Goal: Task Accomplishment & Management: Manage account settings

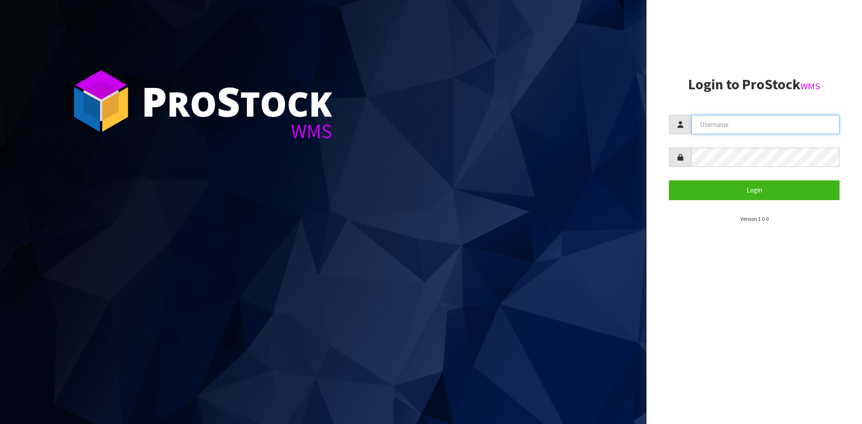
click at [738, 124] on input "text" at bounding box center [765, 124] width 148 height 19
drag, startPoint x: 752, startPoint y: 127, endPoint x: 694, endPoint y: 134, distance: 58.8
click at [694, 134] on input "SingleAdmin" at bounding box center [765, 124] width 148 height 19
type input "A"
type input "[PERSON_NAME]"
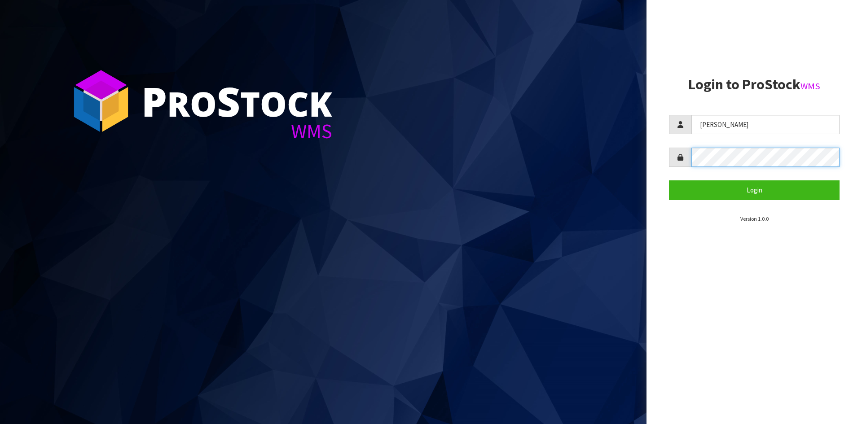
click at [669, 180] on button "Login" at bounding box center [754, 189] width 171 height 19
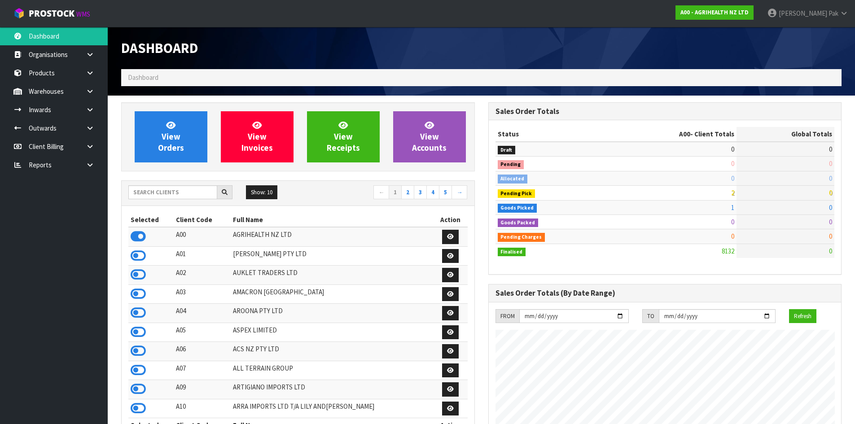
scroll to position [680, 367]
click at [745, 13] on strong "A00 - AGRIHEALTH NZ LTD" at bounding box center [714, 13] width 68 height 8
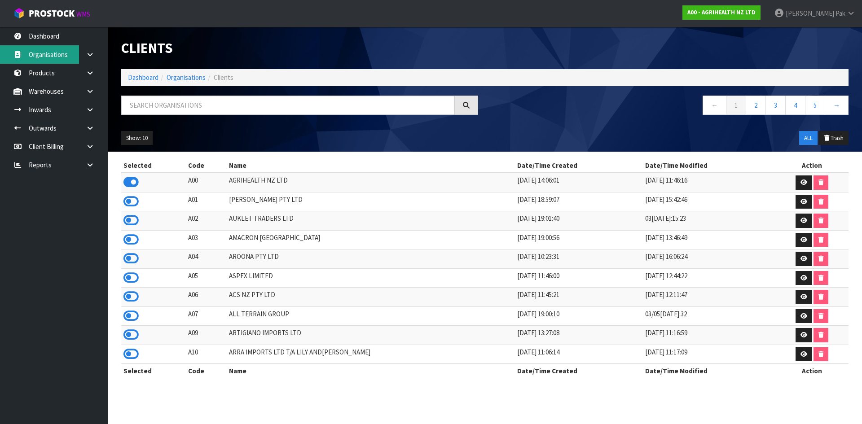
click at [55, 57] on link "Organisations" at bounding box center [54, 54] width 108 height 18
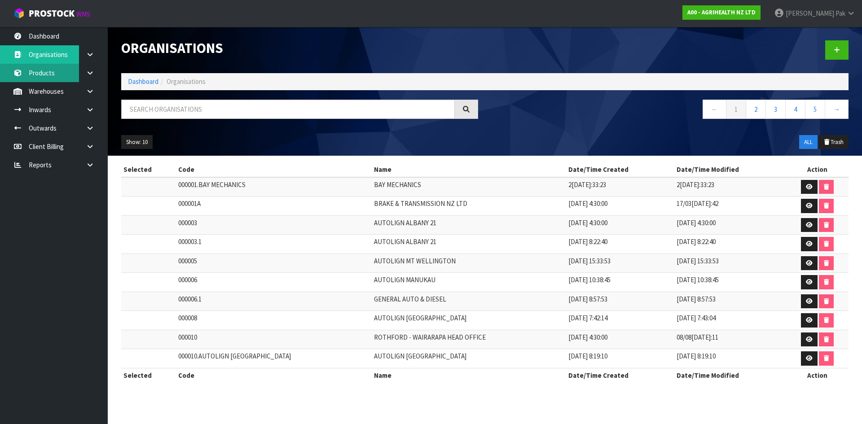
click at [50, 79] on link "Products" at bounding box center [54, 73] width 108 height 18
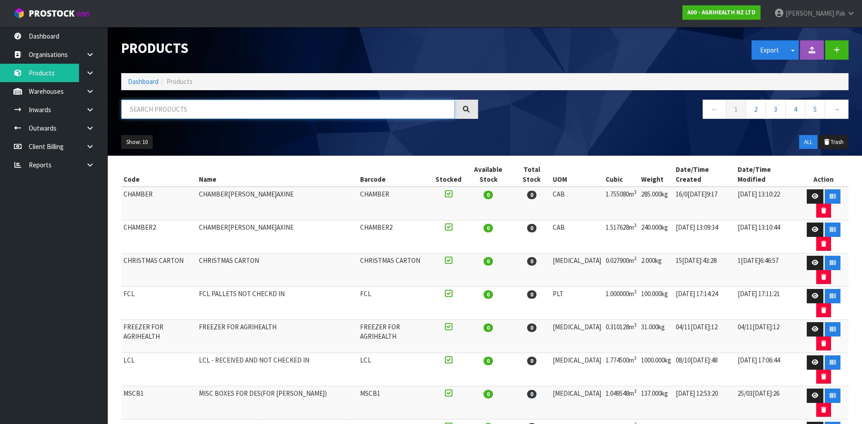
click at [162, 110] on input "text" at bounding box center [288, 109] width 334 height 19
paste input "PMS-989803192771"
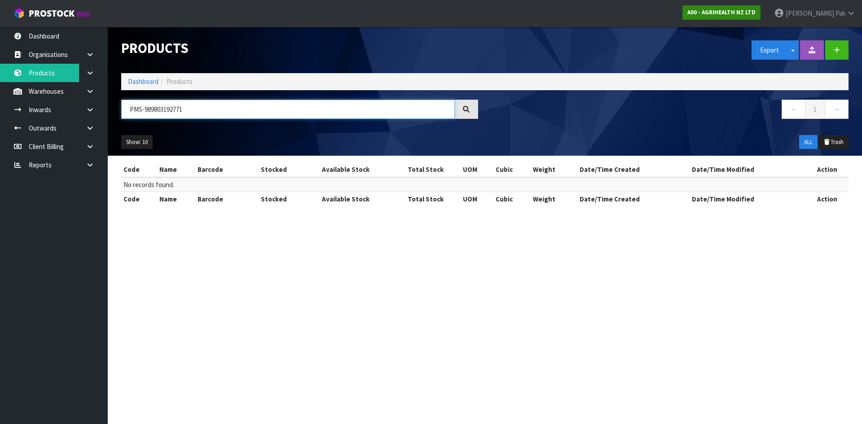
type input "PMS-989803192771"
click at [734, 13] on strong "A00 - AGRIHEALTH NZ LTD" at bounding box center [721, 13] width 68 height 8
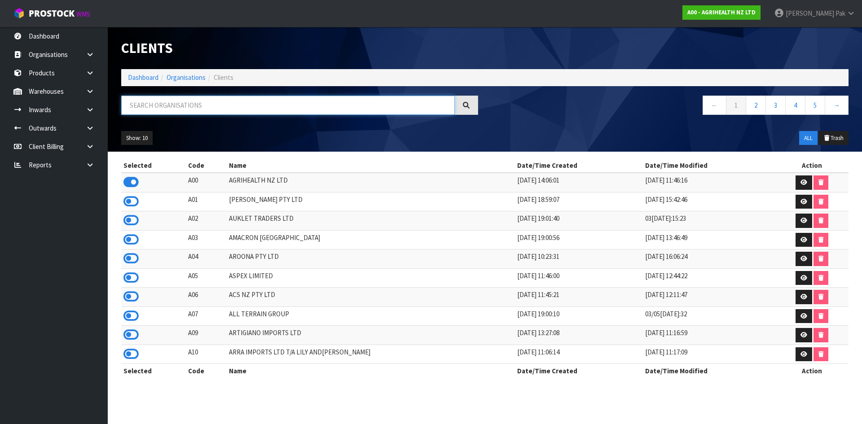
click at [255, 105] on input "text" at bounding box center [288, 105] width 334 height 19
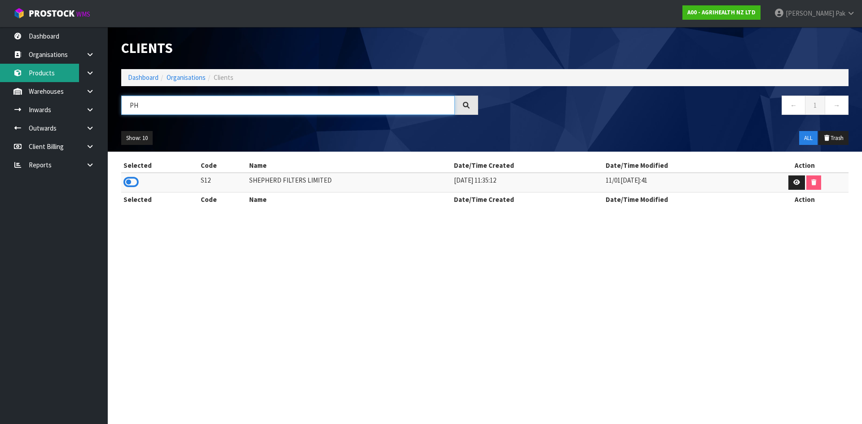
drag, startPoint x: 215, startPoint y: 103, endPoint x: 54, endPoint y: 82, distance: 162.5
click at [54, 82] on body "Toggle navigation ProStock WMS A00 - AGRIHEALTH NZ LTD [PERSON_NAME] Logout Das…" at bounding box center [431, 212] width 862 height 424
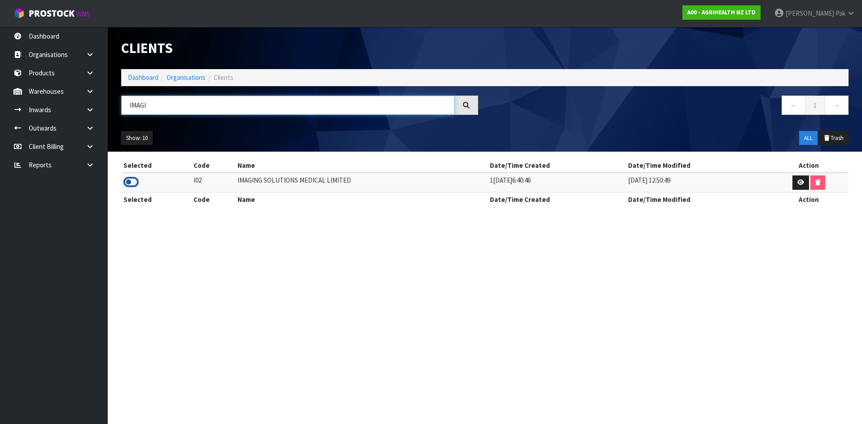
type input "IMAGI"
click at [135, 180] on icon at bounding box center [130, 182] width 15 height 13
click at [245, 110] on input "IMAGI" at bounding box center [288, 105] width 334 height 19
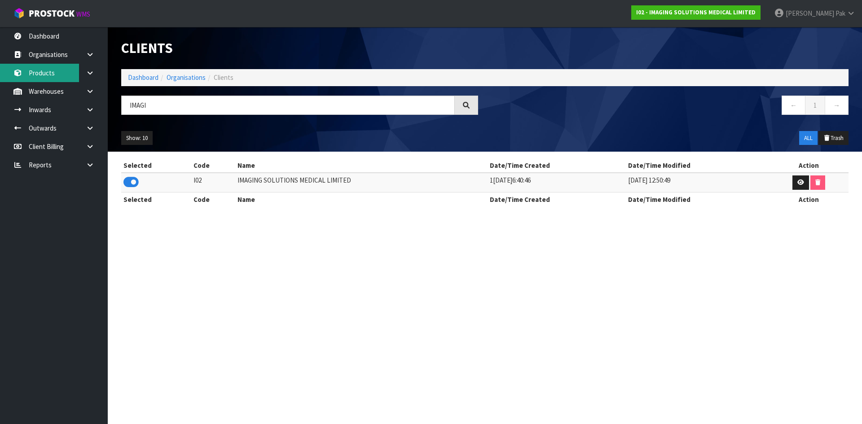
click at [49, 72] on link "Products" at bounding box center [54, 73] width 108 height 18
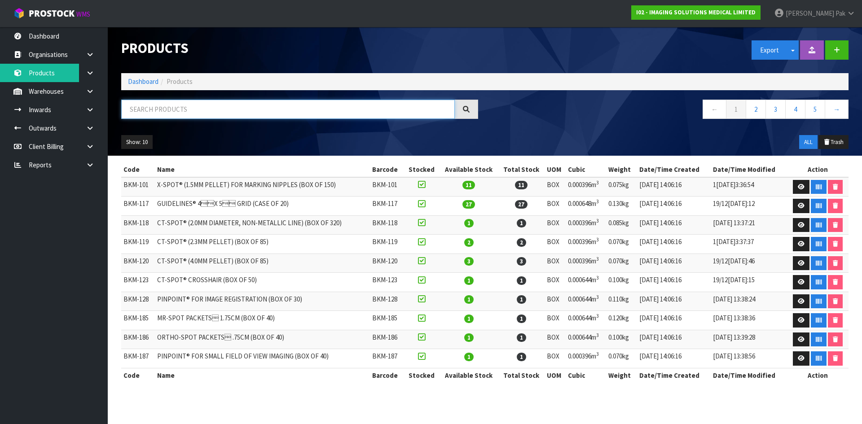
click at [170, 113] on input "text" at bounding box center [288, 109] width 334 height 19
paste input "[EMAIL_ADDRESS][DOMAIN_NAME]"
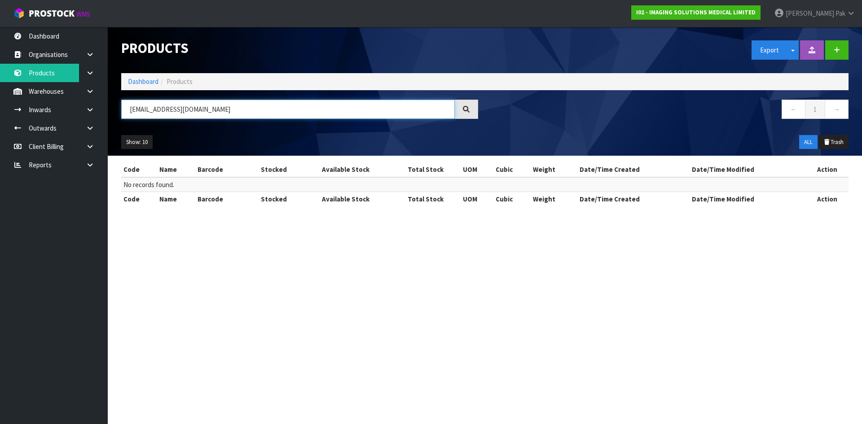
type input "[EMAIL_ADDRESS][DOMAIN_NAME]"
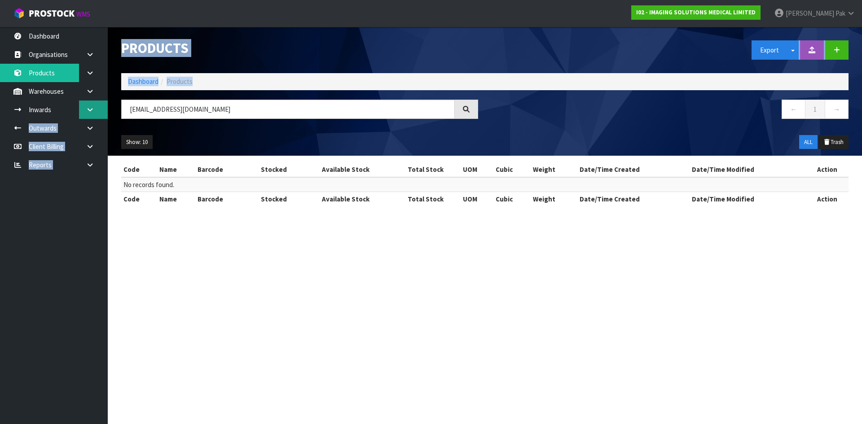
drag, startPoint x: 237, startPoint y: 98, endPoint x: 87, endPoint y: 114, distance: 150.7
click at [87, 114] on body "Toggle navigation ProStock WMS I02 - IMAGING SOLUTIONS MEDICAL LIMITED [PERSON_…" at bounding box center [431, 212] width 862 height 424
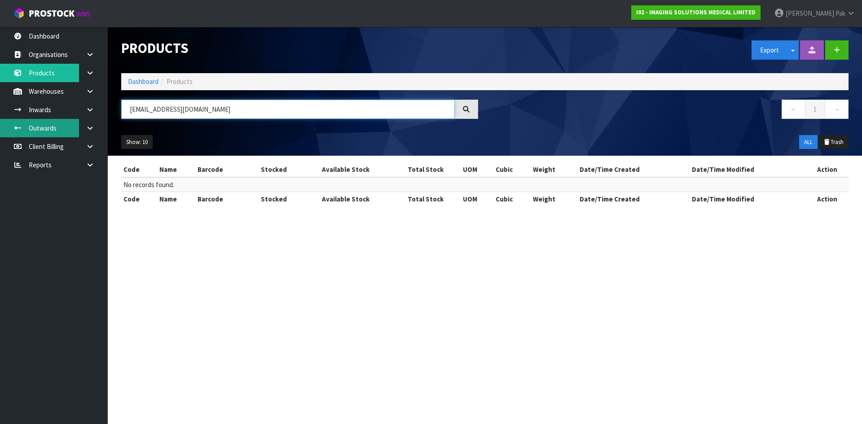
drag, startPoint x: 237, startPoint y: 113, endPoint x: 44, endPoint y: 123, distance: 193.7
click at [44, 123] on body "Toggle navigation ProStock WMS I02 - IMAGING SOLUTIONS MEDICAL LIMITED [PERSON_…" at bounding box center [431, 212] width 862 height 424
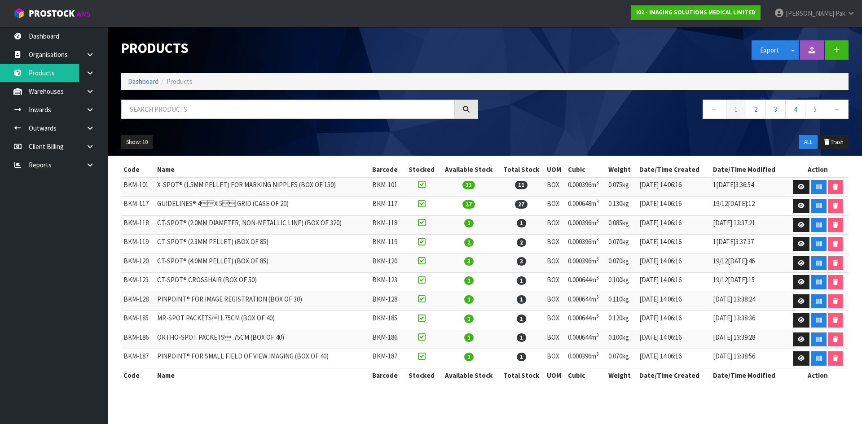
click at [163, 95] on div "Products Export Split button! SOH Summary Measurements Dangerous Goods Import P…" at bounding box center [484, 91] width 741 height 129
click at [165, 104] on input "text" at bounding box center [288, 109] width 334 height 19
paste input "PMS-989803192771"
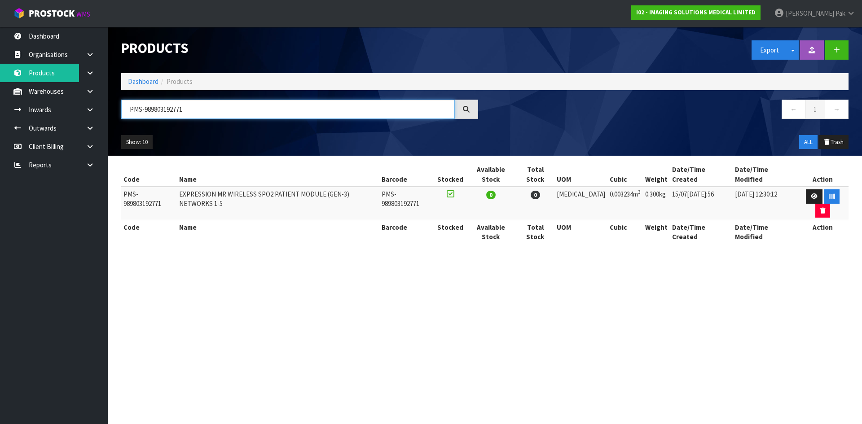
type input "PMS-989803192771"
click at [496, 191] on span "0" at bounding box center [490, 195] width 9 height 9
drag, startPoint x: 557, startPoint y: 183, endPoint x: 535, endPoint y: 187, distance: 22.8
click at [554, 187] on td "0" at bounding box center [535, 204] width 39 height 34
click at [173, 237] on section "Products Export Split button! SOH Summary Measurements Dangerous Goods Import P…" at bounding box center [431, 212] width 862 height 424
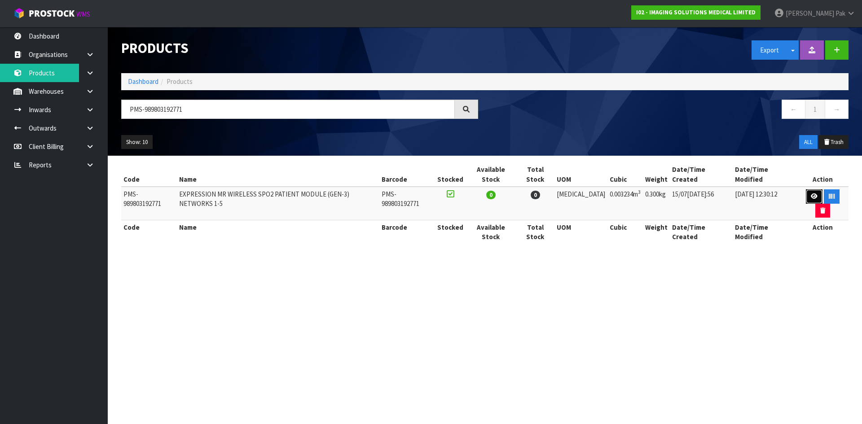
click at [806, 189] on link at bounding box center [814, 196] width 17 height 14
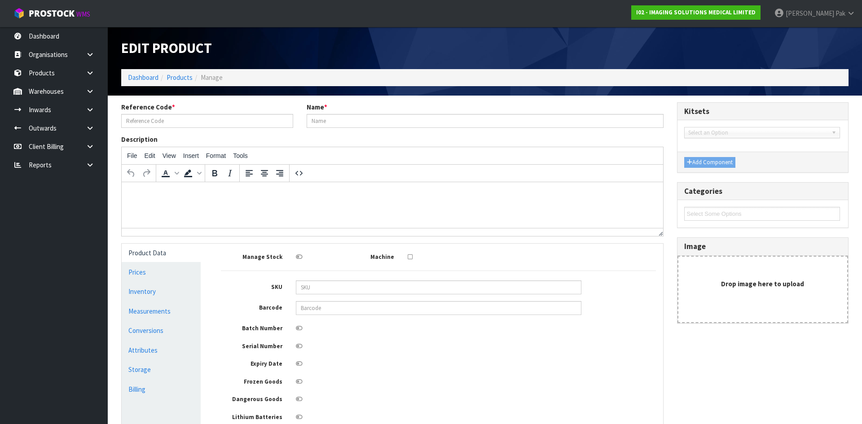
type input "PMS-989803192771"
type input "EXPRESSION MR WIRELESS SPO2 PATIENT MODULE (GEN-3) NETWORKS 1-5"
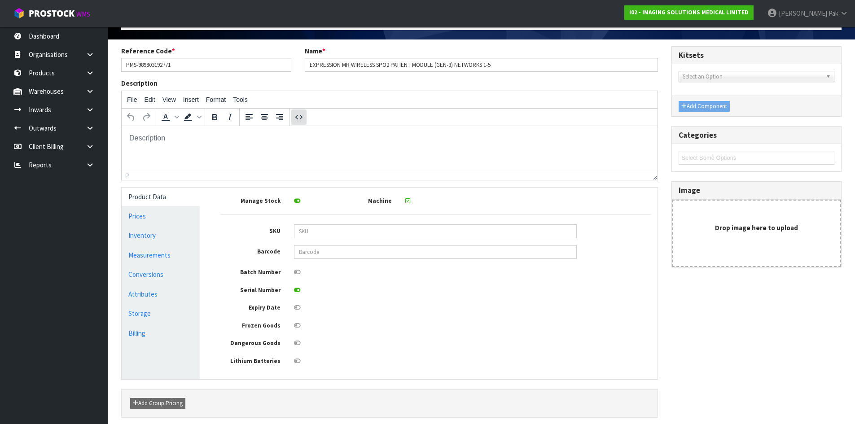
scroll to position [92, 0]
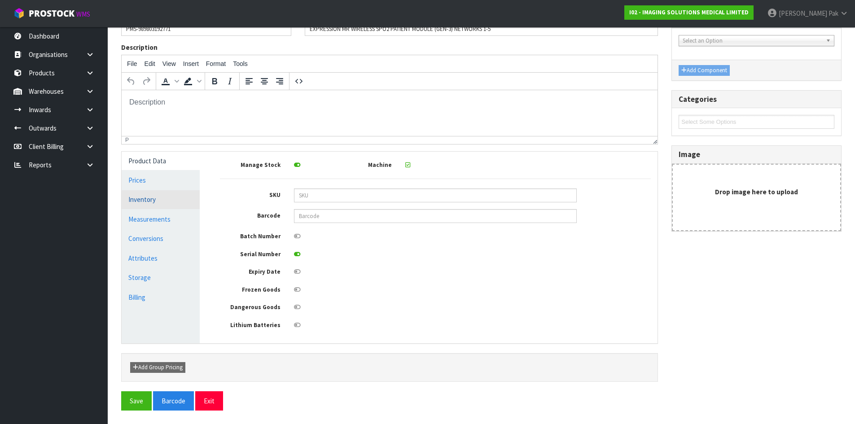
click at [162, 202] on link "Inventory" at bounding box center [161, 199] width 78 height 18
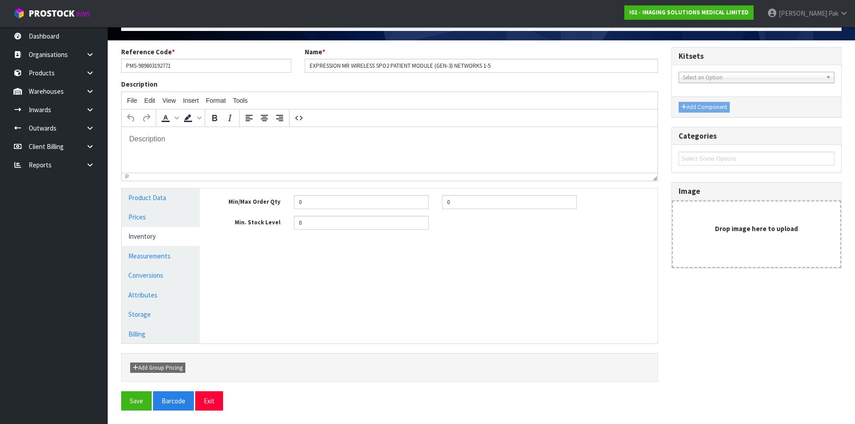
scroll to position [55, 0]
click at [159, 258] on link "Measurements" at bounding box center [161, 256] width 78 height 18
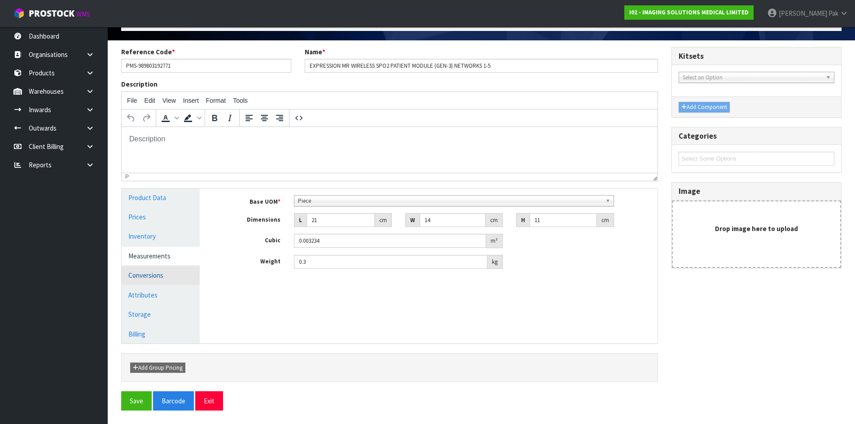
click at [149, 276] on link "Conversions" at bounding box center [161, 275] width 78 height 18
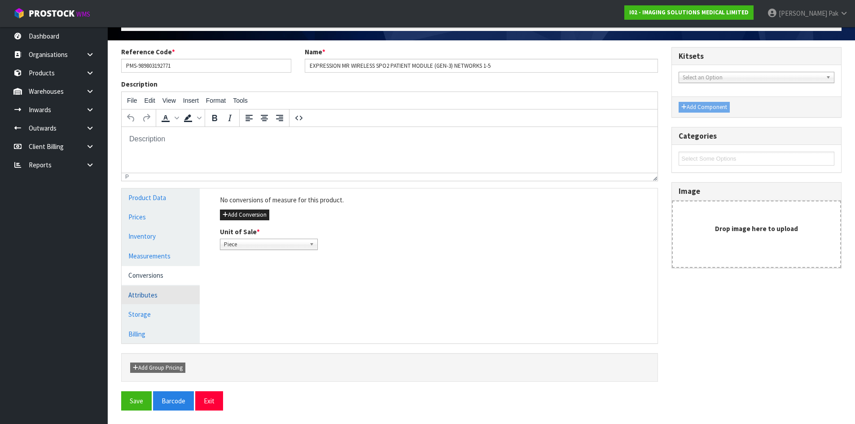
click at [147, 294] on link "Attributes" at bounding box center [161, 295] width 78 height 18
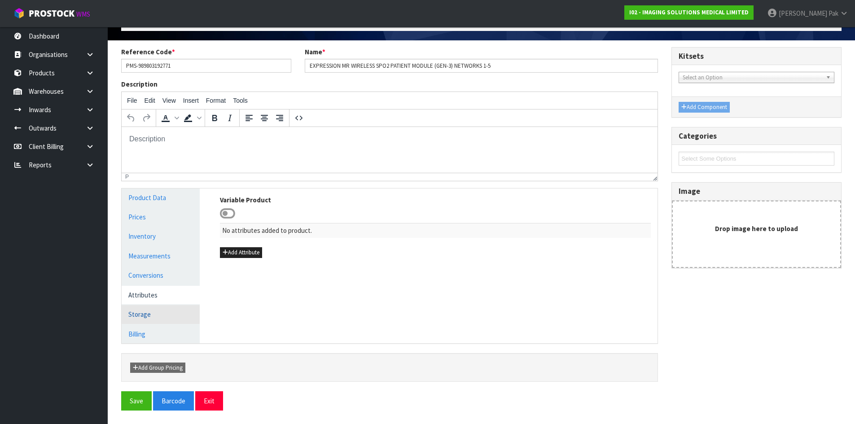
click at [149, 315] on link "Storage" at bounding box center [161, 314] width 78 height 18
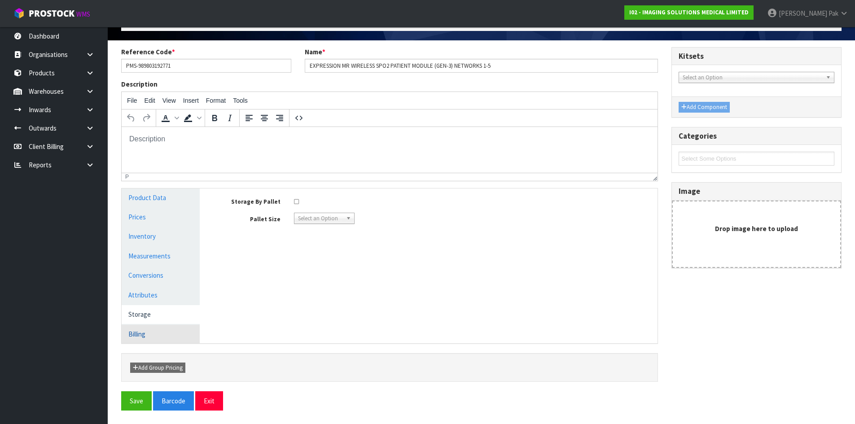
click at [152, 329] on link "Billing" at bounding box center [161, 334] width 78 height 18
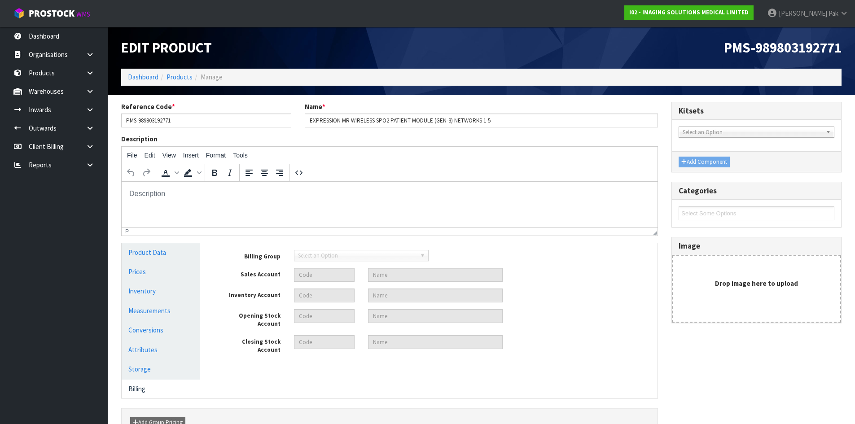
scroll to position [0, 0]
click at [56, 110] on link "Inwards" at bounding box center [54, 110] width 108 height 18
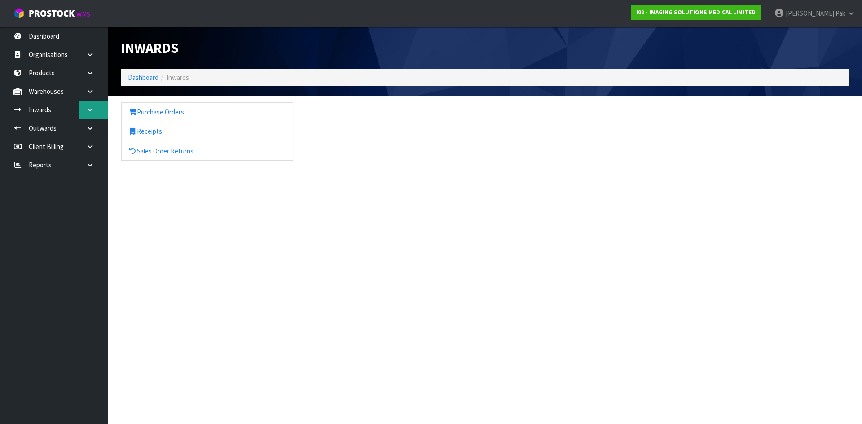
click at [88, 108] on icon at bounding box center [90, 109] width 9 height 7
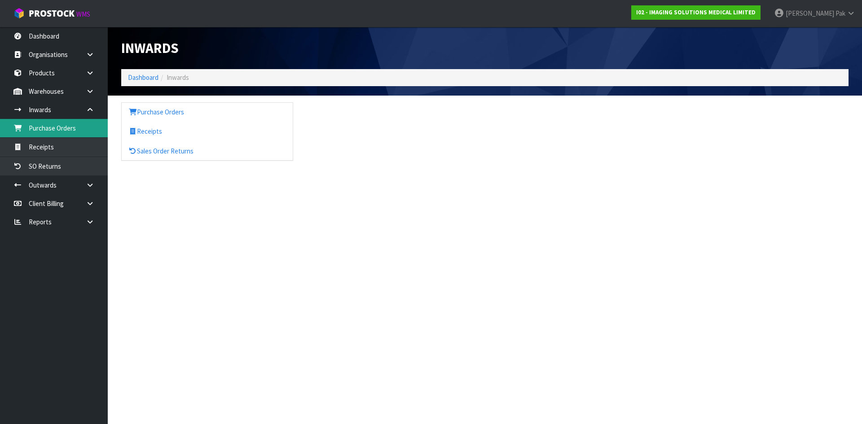
click at [67, 134] on link "Purchase Orders" at bounding box center [54, 128] width 108 height 18
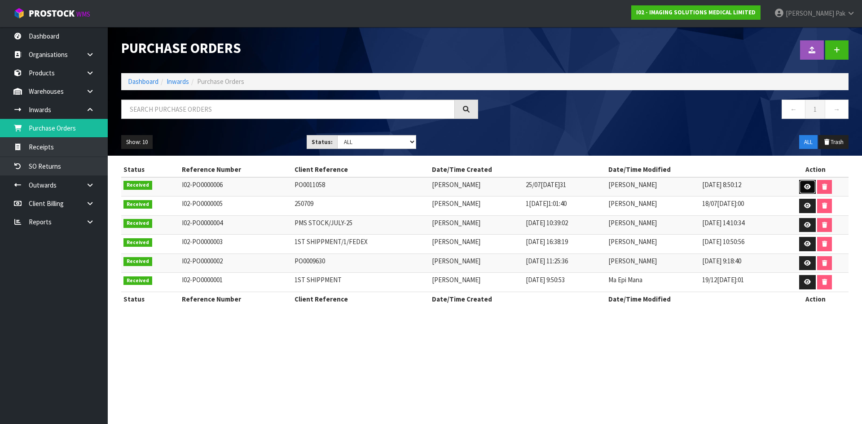
click at [801, 183] on link at bounding box center [807, 187] width 17 height 14
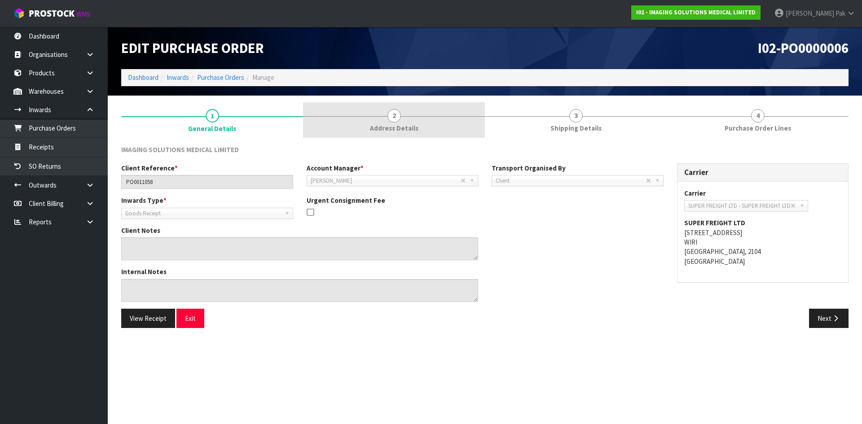
click at [413, 123] on link "2 Address Details" at bounding box center [394, 119] width 182 height 35
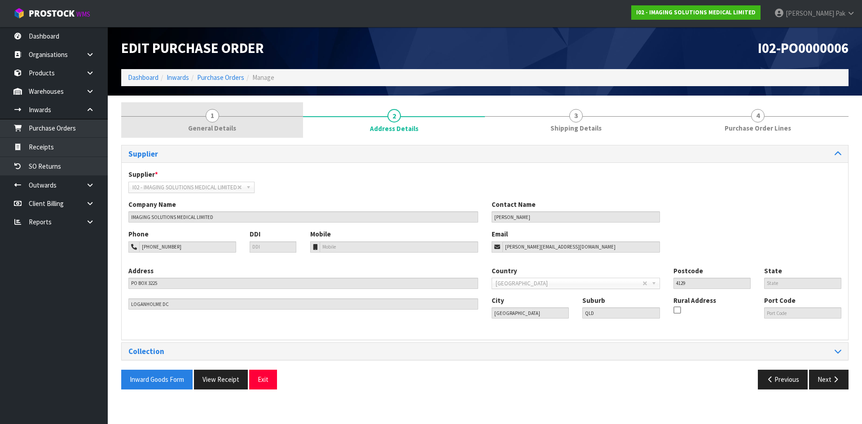
click at [205, 109] on link "1 General Details" at bounding box center [212, 119] width 182 height 35
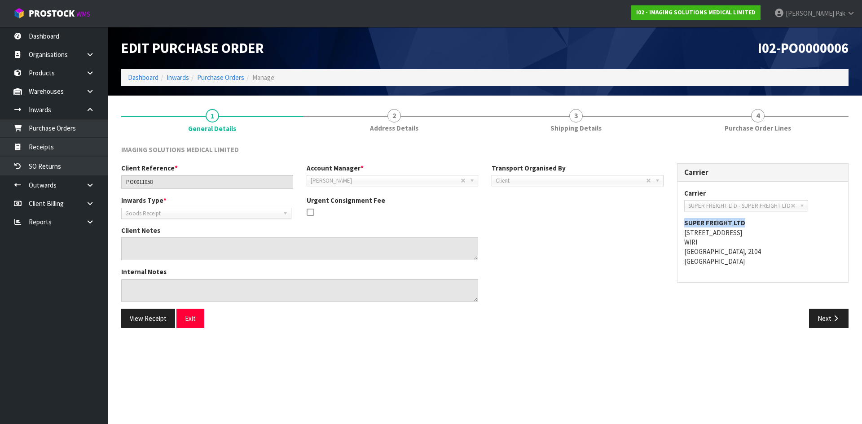
drag, startPoint x: 748, startPoint y: 217, endPoint x: 674, endPoint y: 218, distance: 74.1
click at [674, 218] on div "Carrier Carrier ACT TRANSPORT LTD - ACT TRANSPORT LTD AGS - AGS WORLD TRANSPORT…" at bounding box center [762, 227] width 185 height 129
copy strong "SUPER FREIGHT LTD"
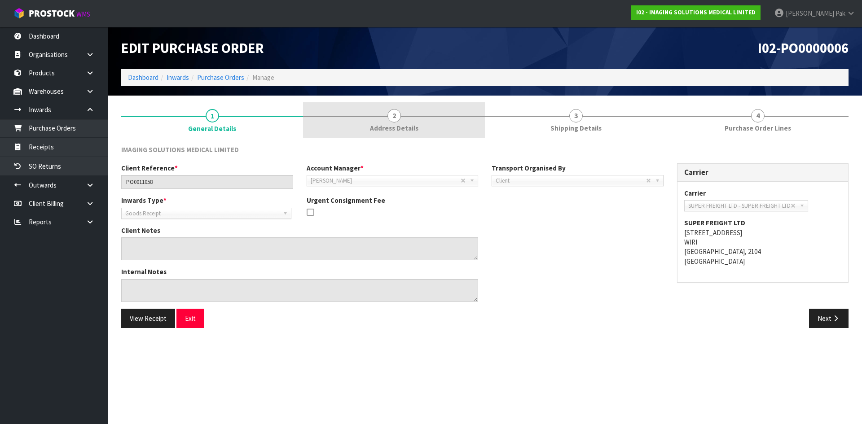
click at [408, 115] on link "2 Address Details" at bounding box center [394, 119] width 182 height 35
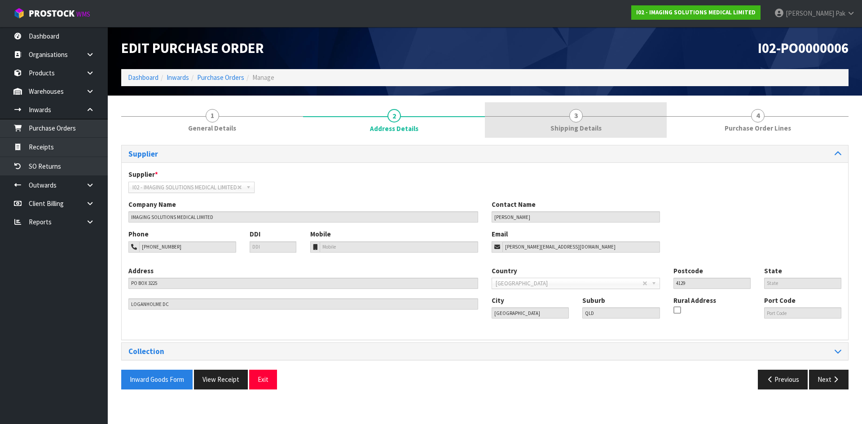
click at [598, 128] on span "Shipping Details" at bounding box center [575, 127] width 51 height 9
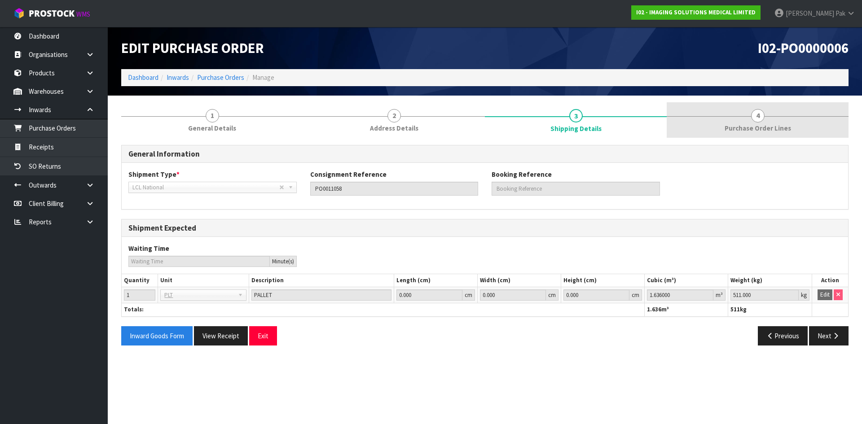
click at [691, 133] on link "4 Purchase Order Lines" at bounding box center [758, 119] width 182 height 35
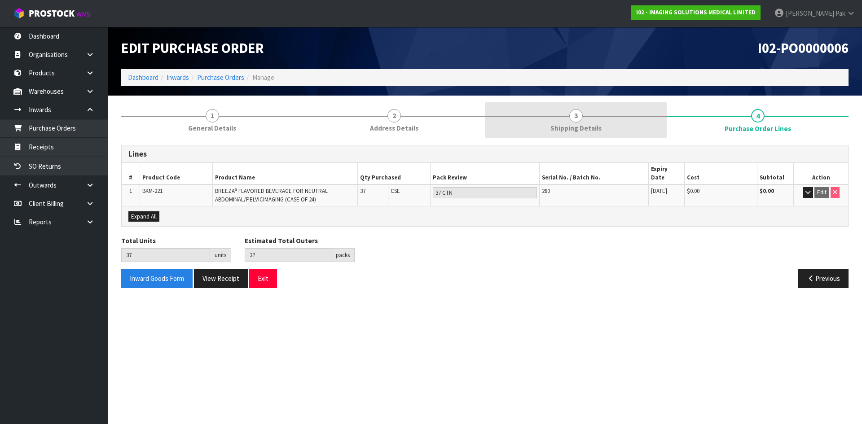
click at [622, 120] on link "3 Shipping Details" at bounding box center [576, 119] width 182 height 35
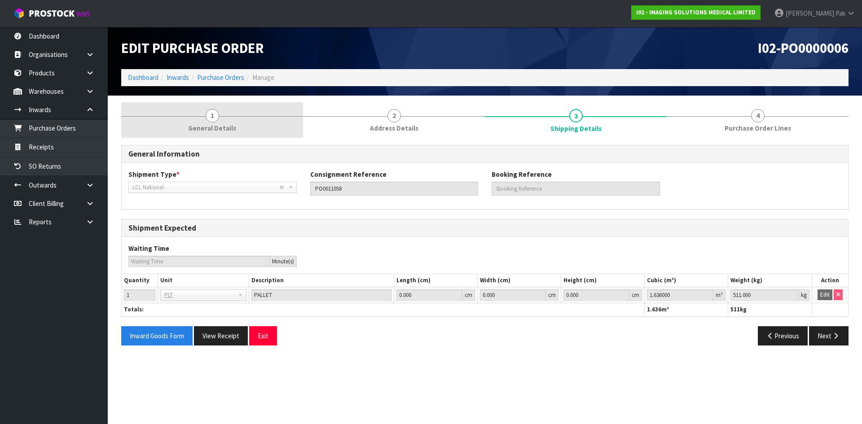
click at [208, 119] on span "1" at bounding box center [212, 115] width 13 height 13
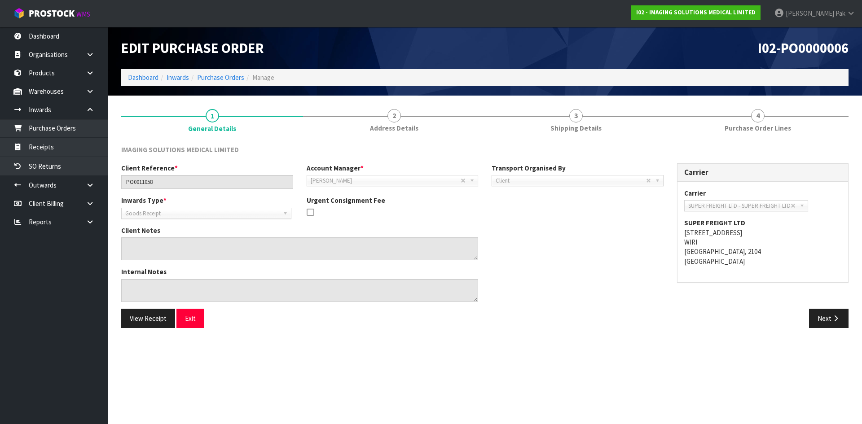
click at [711, 220] on strong "SUPER FREIGHT LTD" at bounding box center [714, 223] width 61 height 9
click at [710, 220] on strong "SUPER FREIGHT LTD" at bounding box center [714, 223] width 61 height 9
copy strong "SUPER FREIGHT LTD"
drag, startPoint x: 123, startPoint y: 148, endPoint x: 233, endPoint y: 148, distance: 110.4
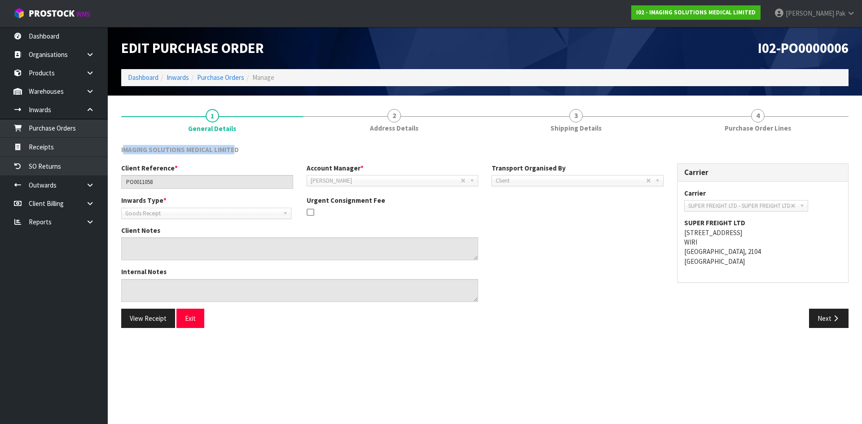
click at [233, 148] on span "IMAGING SOLUTIONS MEDICAL LIMITED" at bounding box center [180, 149] width 118 height 9
drag, startPoint x: 241, startPoint y: 149, endPoint x: 114, endPoint y: 154, distance: 128.0
click at [114, 154] on section "1 General Details 2 Address Details 3 Shipping Details 4 Purchase Order Lines I…" at bounding box center [485, 219] width 754 height 246
copy span "IMAGING SOLUTIONS MEDICAL LIMITED"
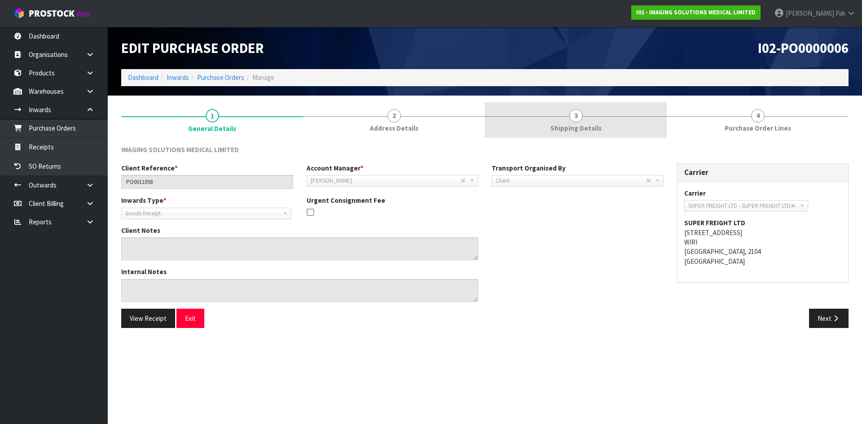
click at [583, 128] on span "Shipping Details" at bounding box center [575, 127] width 51 height 9
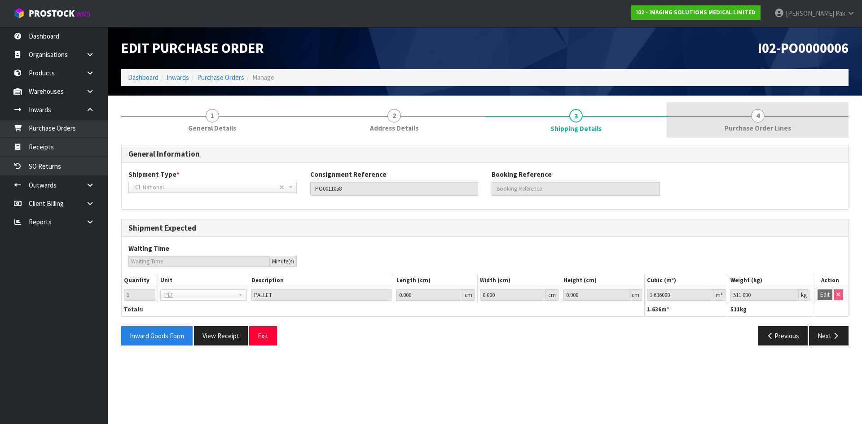
click at [783, 119] on link "4 Purchase Order Lines" at bounding box center [758, 119] width 182 height 35
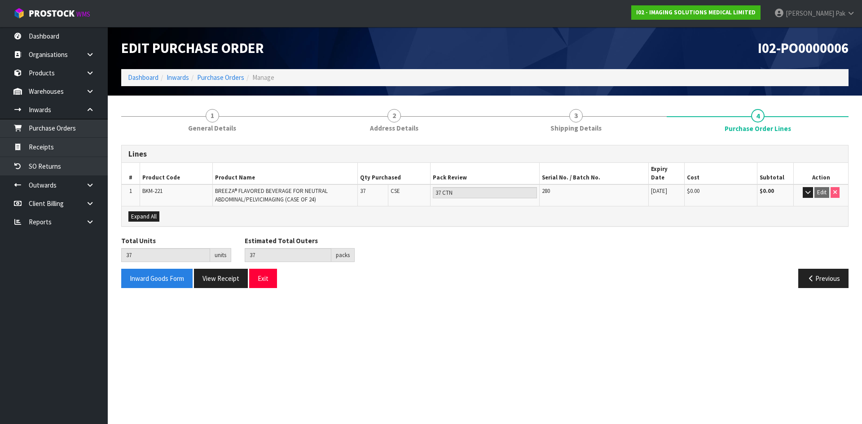
click at [461, 289] on section "1 General Details 2 Address Details 3 Shipping Details 4 Purchase Order Lines L…" at bounding box center [485, 199] width 754 height 206
click at [646, 283] on div "Inward Goods Form View Receipt Exit Previous" at bounding box center [484, 282] width 741 height 26
click at [44, 149] on link "Receipts" at bounding box center [54, 147] width 108 height 18
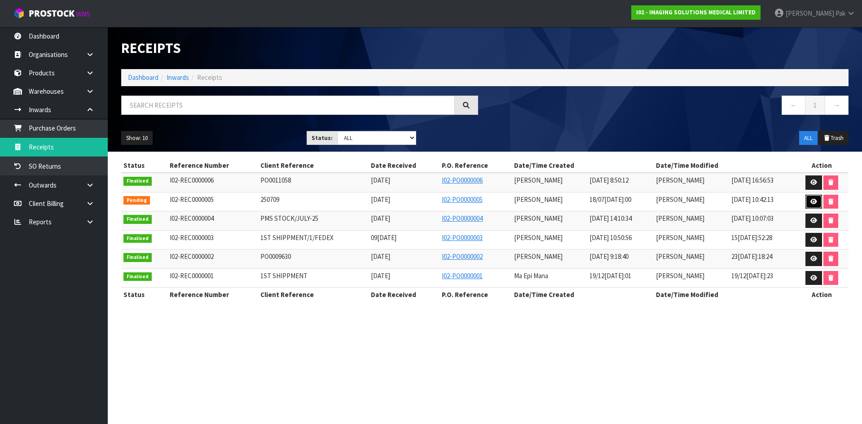
click at [816, 198] on link at bounding box center [813, 202] width 17 height 14
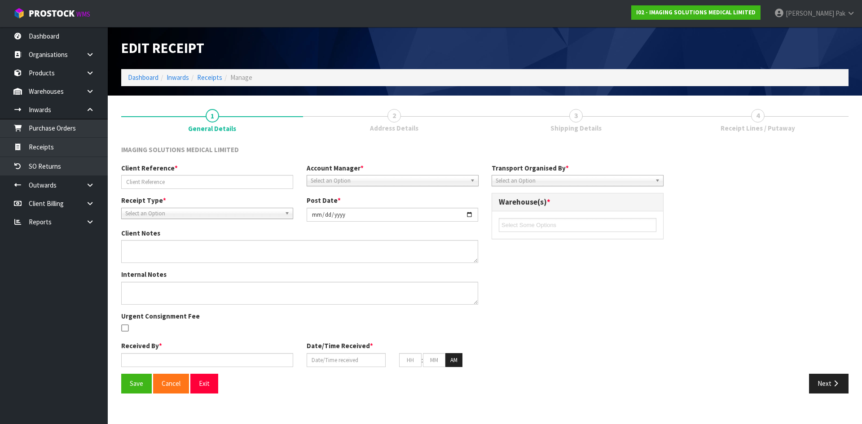
type input "250709"
type input "[DATE]"
type textarea "ALL NEW CODES I HAVE LOADED THE CUBICS CLIENT PROVIDED PLEASE PICK 20 CODES TO …"
type input "[PERSON_NAME]"
type input "[DATE]"
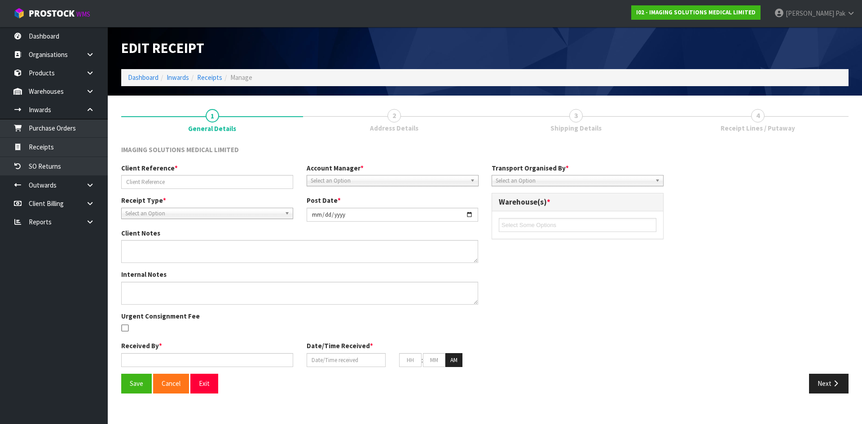
type input "10"
type input "41"
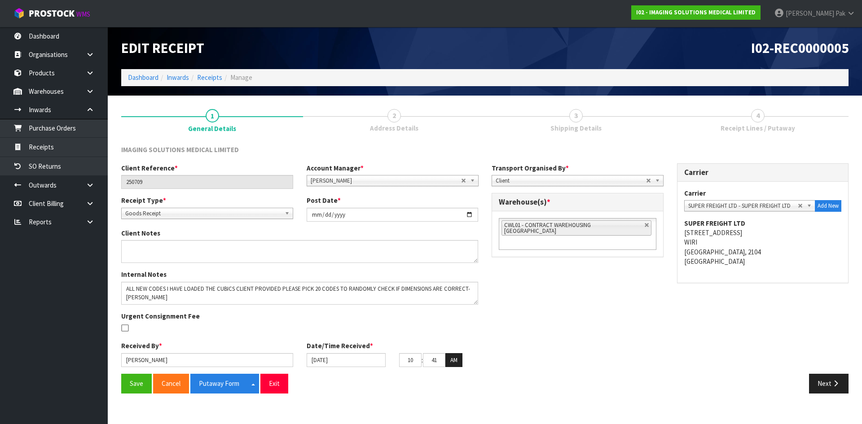
click at [763, 116] on span "4" at bounding box center [757, 115] width 13 height 13
click at [380, 127] on span "Address Details" at bounding box center [394, 127] width 48 height 9
click at [396, 125] on span "Address Details" at bounding box center [394, 127] width 48 height 9
click at [577, 121] on span "3" at bounding box center [575, 115] width 13 height 13
click at [754, 123] on link "4 Receipt Lines / Putaway" at bounding box center [758, 119] width 182 height 35
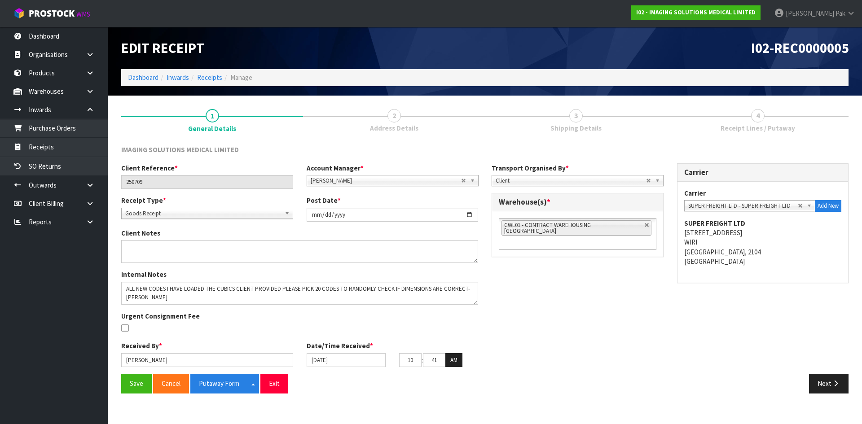
click at [411, 114] on link "2 Address Details" at bounding box center [394, 119] width 182 height 35
click at [830, 385] on button "Next" at bounding box center [829, 383] width 40 height 19
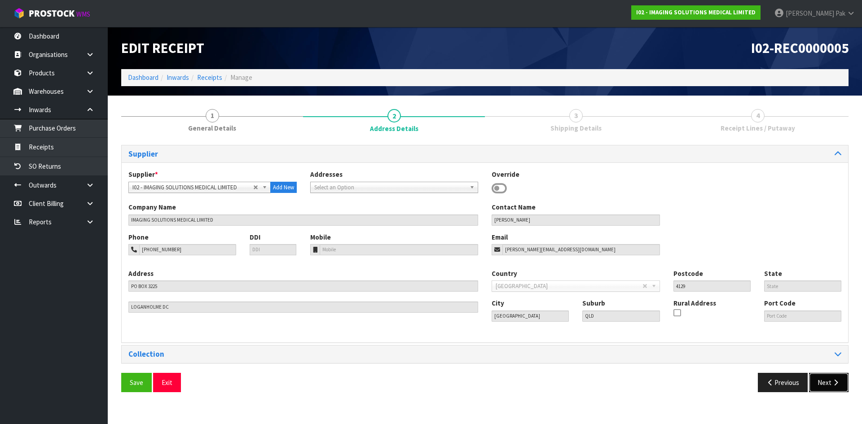
click at [830, 385] on button "Next" at bounding box center [829, 382] width 40 height 19
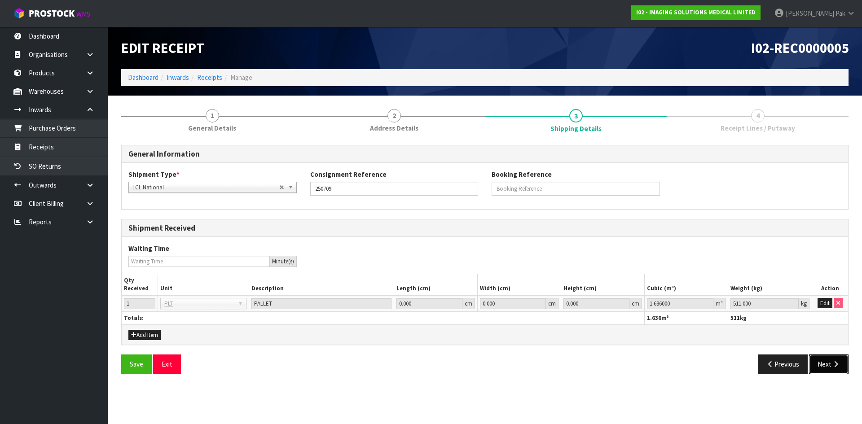
click at [829, 367] on button "Next" at bounding box center [829, 364] width 40 height 19
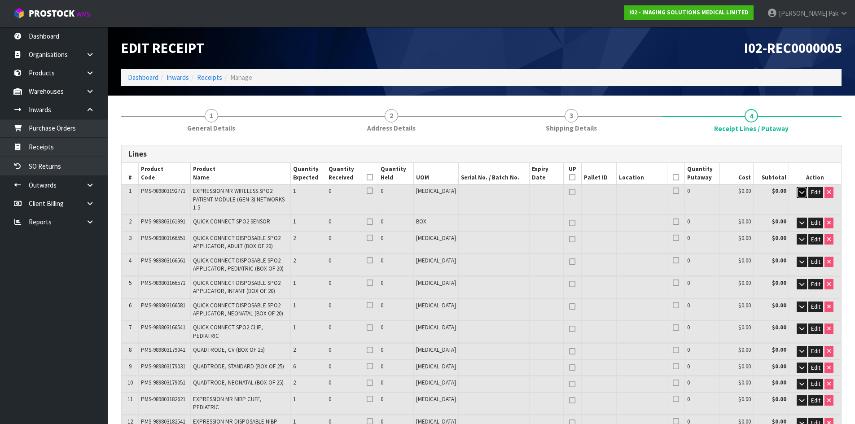
click at [799, 191] on icon "button" at bounding box center [801, 192] width 5 height 6
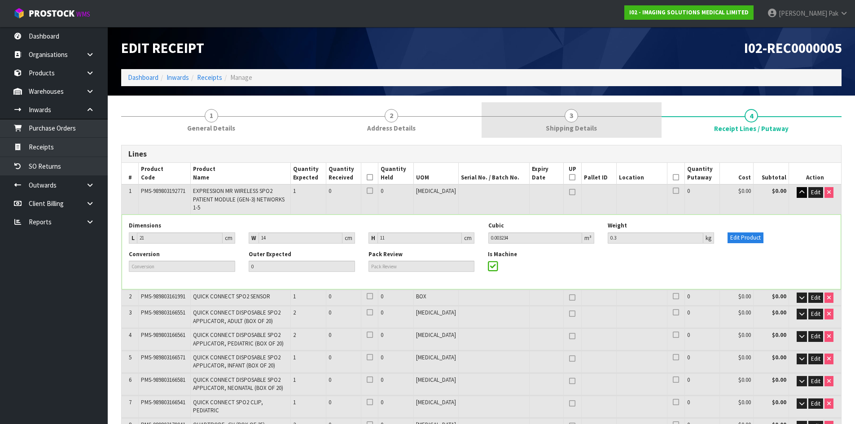
click at [591, 129] on span "Shipping Details" at bounding box center [571, 127] width 51 height 9
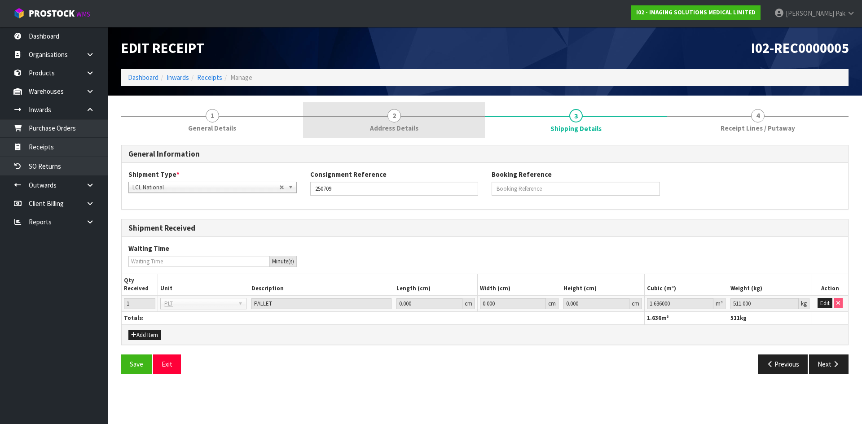
click at [428, 123] on link "2 Address Details" at bounding box center [394, 119] width 182 height 35
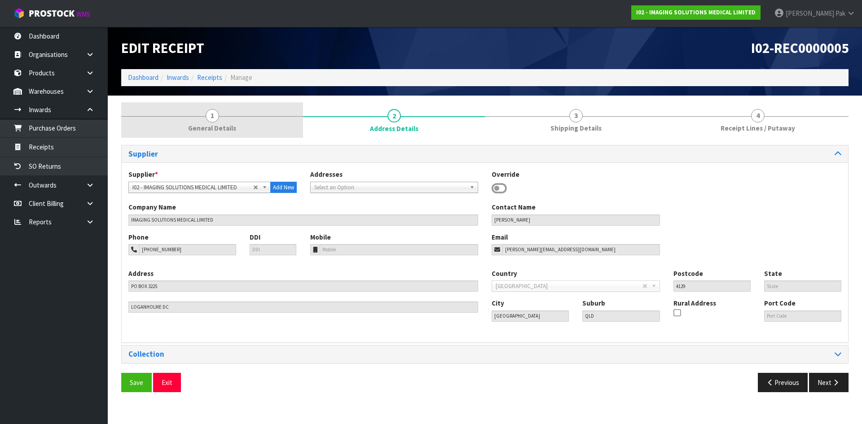
click at [252, 126] on link "1 General Details" at bounding box center [212, 119] width 182 height 35
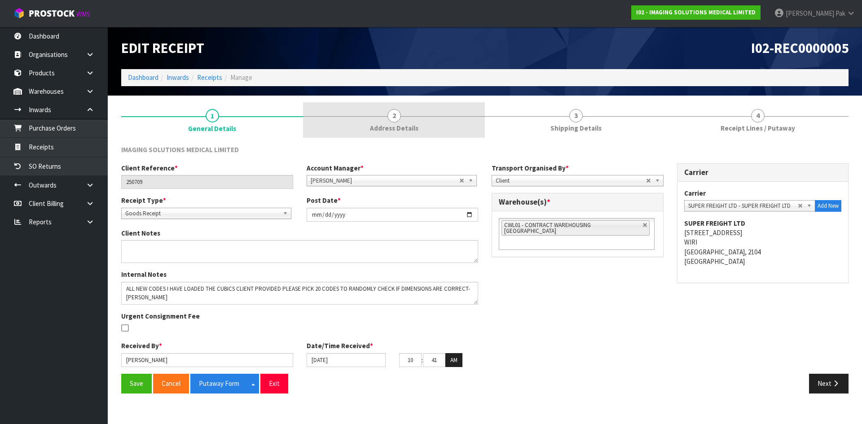
click at [358, 122] on link "2 Address Details" at bounding box center [394, 119] width 182 height 35
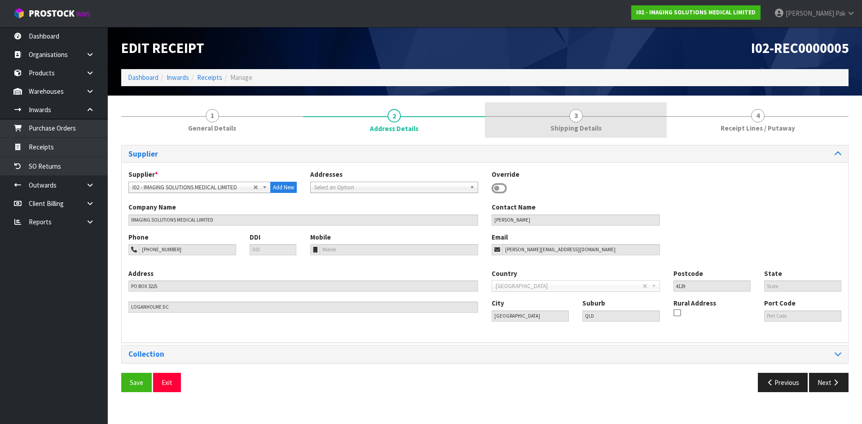
click at [528, 121] on link "3 Shipping Details" at bounding box center [576, 119] width 182 height 35
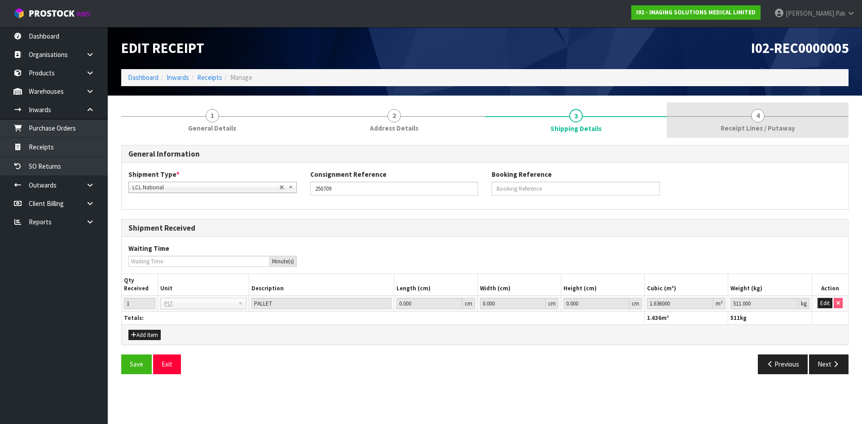
click at [710, 127] on link "4 Receipt Lines / Putaway" at bounding box center [758, 119] width 182 height 35
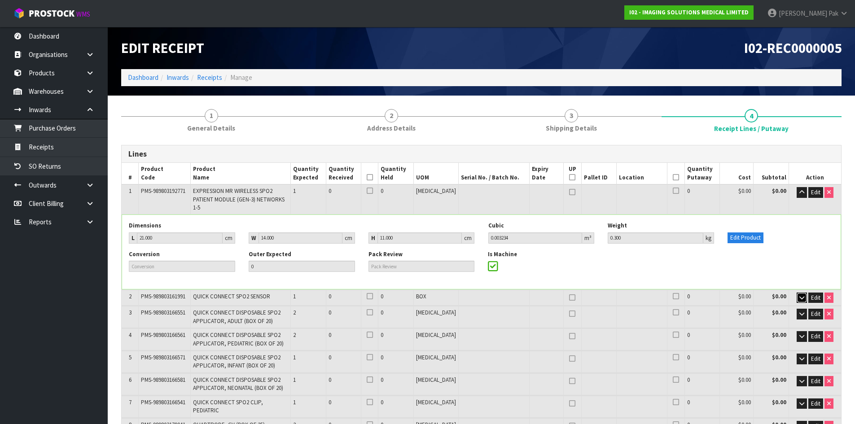
click at [799, 295] on icon "button" at bounding box center [801, 298] width 5 height 6
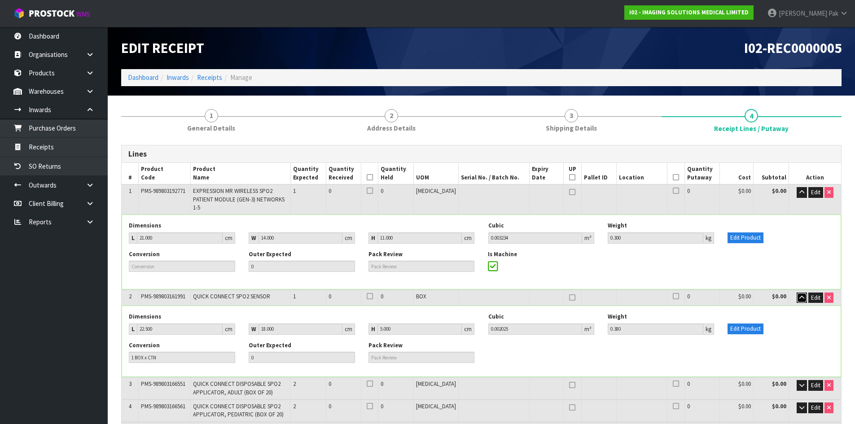
click at [799, 295] on icon "button" at bounding box center [801, 298] width 5 height 6
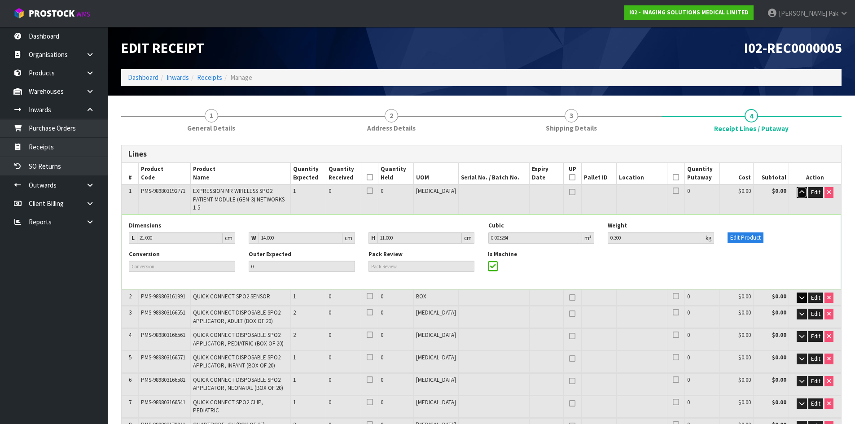
click at [799, 190] on icon "button" at bounding box center [801, 192] width 5 height 6
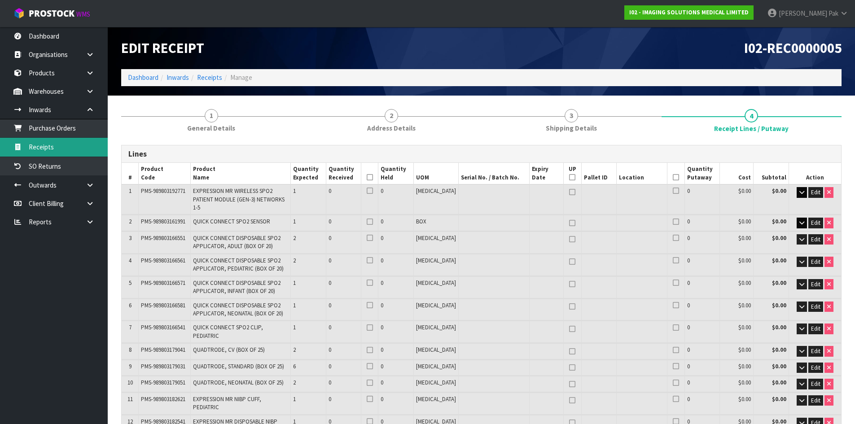
click at [63, 146] on link "Receipts" at bounding box center [54, 147] width 108 height 18
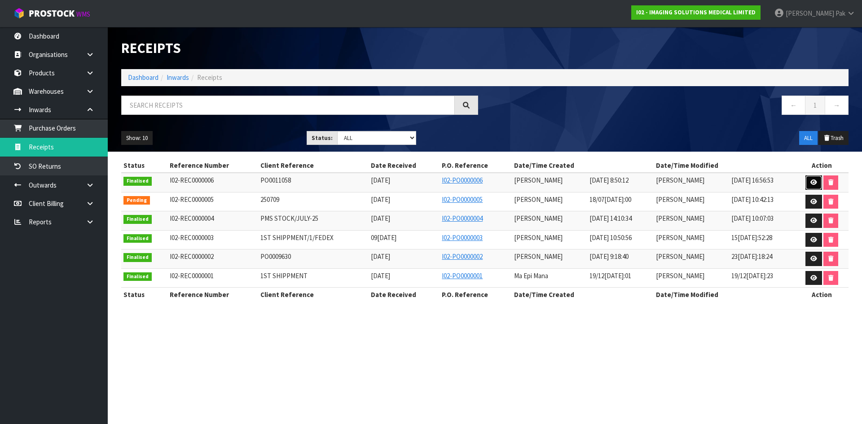
click at [816, 180] on icon at bounding box center [813, 183] width 7 height 6
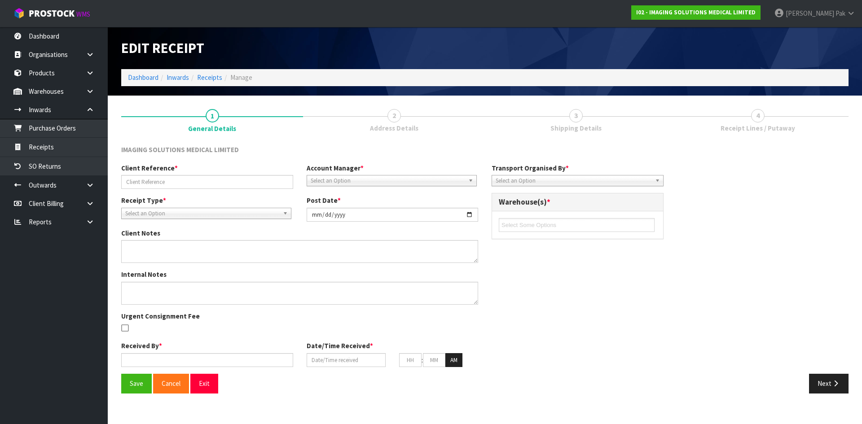
type input "PO0011058"
type input "[DATE]"
type input "[PERSON_NAME]"
type input "[DATE]"
type input "08"
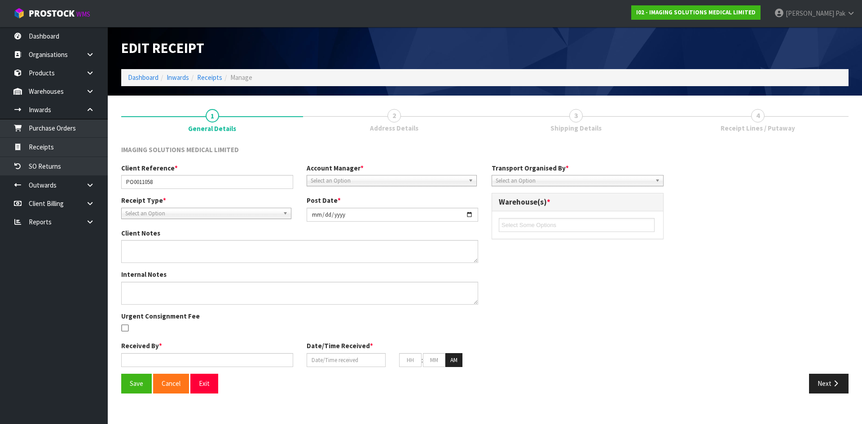
type input "50"
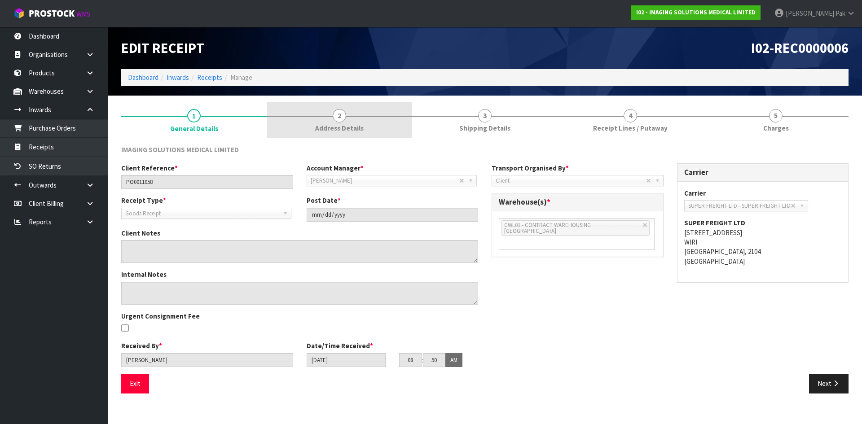
click at [328, 119] on link "2 Address Details" at bounding box center [339, 119] width 145 height 35
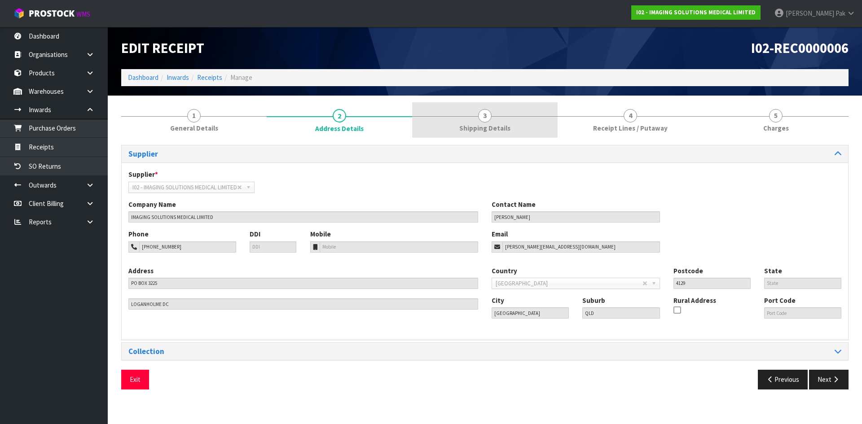
click at [502, 117] on link "3 Shipping Details" at bounding box center [484, 119] width 145 height 35
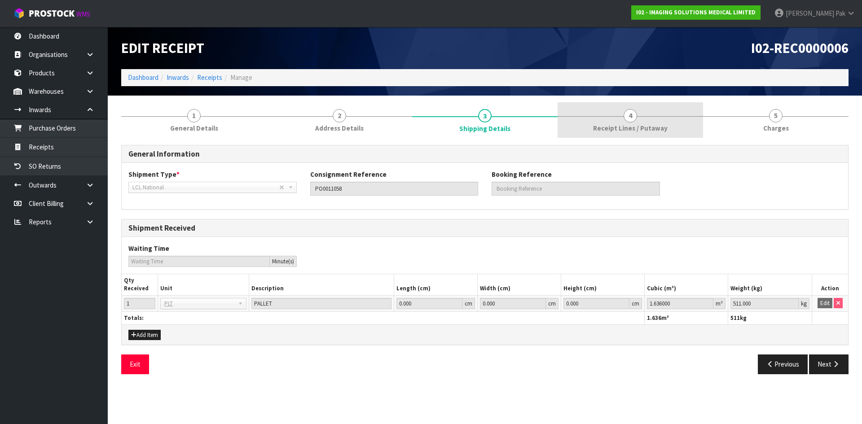
click at [567, 119] on link "4 Receipt Lines / Putaway" at bounding box center [629, 119] width 145 height 35
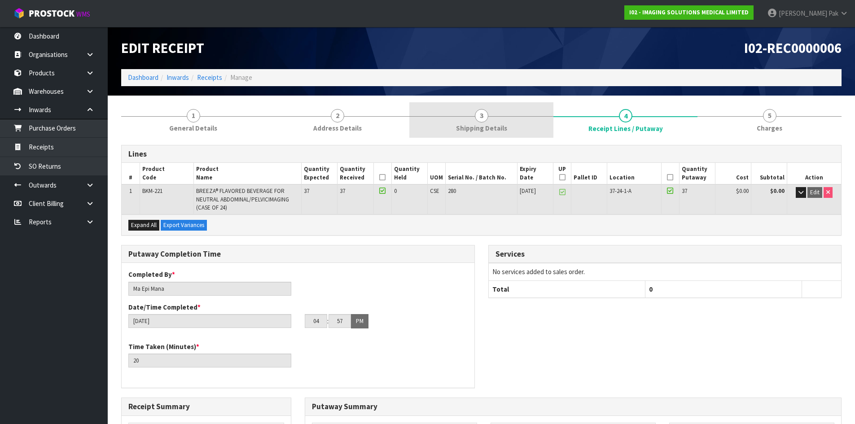
click at [514, 118] on link "3 Shipping Details" at bounding box center [481, 119] width 144 height 35
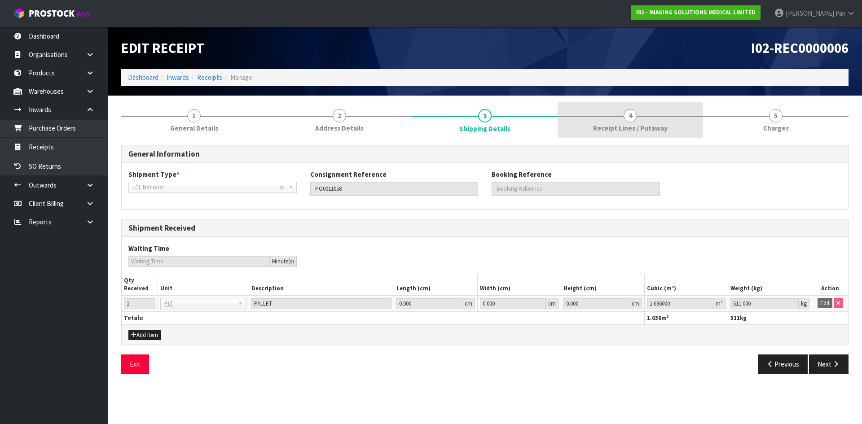
click at [597, 117] on link "4 Receipt Lines / Putaway" at bounding box center [629, 119] width 145 height 35
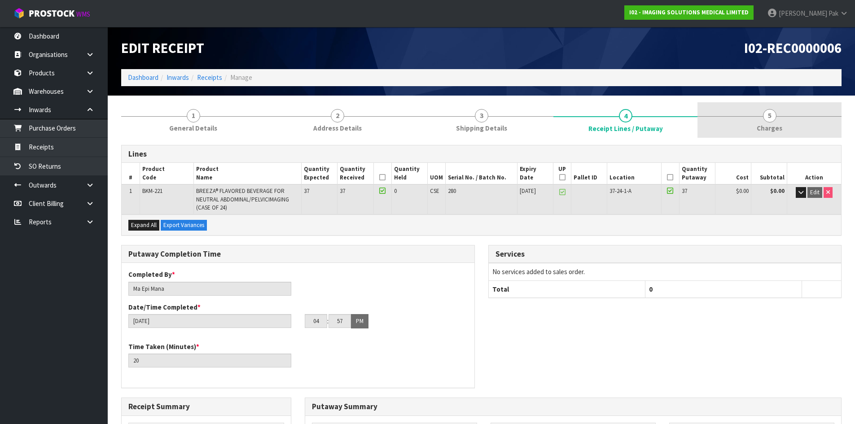
click at [742, 120] on link "5 [GEOGRAPHIC_DATA]" at bounding box center [770, 119] width 144 height 35
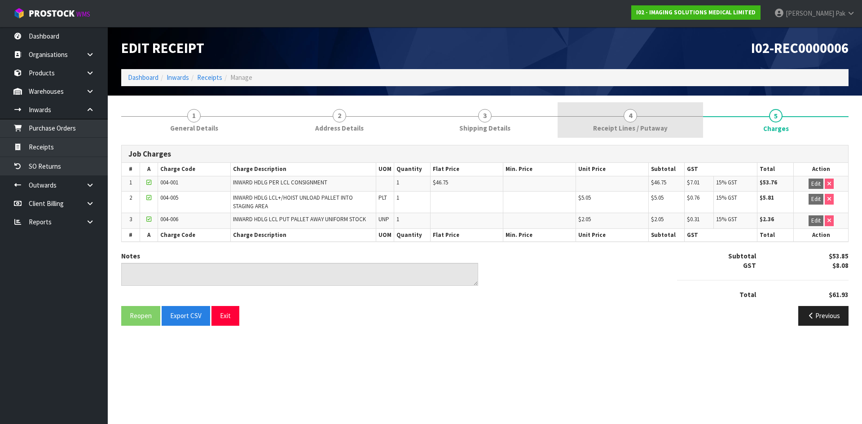
click at [663, 120] on link "4 Receipt Lines / Putaway" at bounding box center [629, 119] width 145 height 35
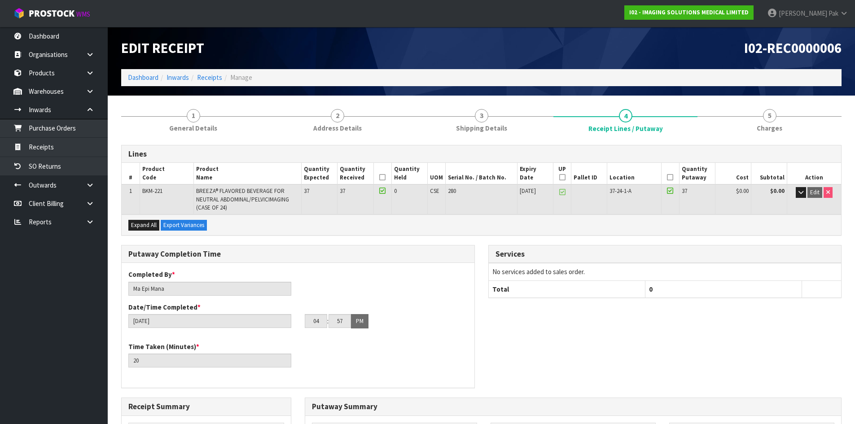
click at [434, 191] on span "CSE" at bounding box center [434, 191] width 9 height 8
click at [432, 191] on span "CSE" at bounding box center [434, 191] width 9 height 8
copy span "CSE"
click at [61, 71] on link "Products" at bounding box center [54, 73] width 108 height 18
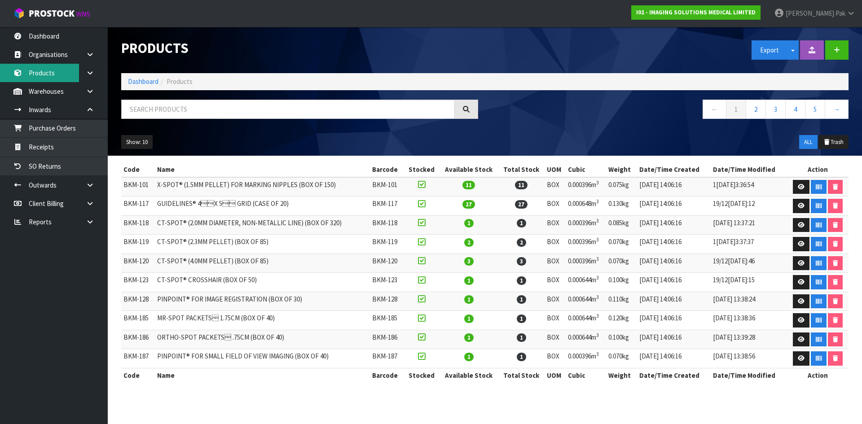
click at [48, 67] on link "Products" at bounding box center [54, 73] width 108 height 18
click at [54, 71] on link "Products" at bounding box center [54, 73] width 108 height 18
click at [803, 187] on icon at bounding box center [801, 187] width 7 height 6
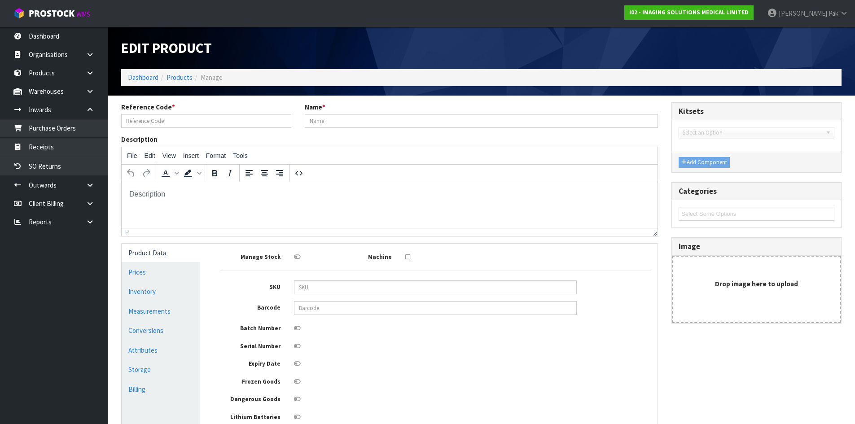
type input "BKM-101"
type input "X-SPOT® (1.5MM PELLET) FOR MARKING NIPPLES (BOX OF 150)"
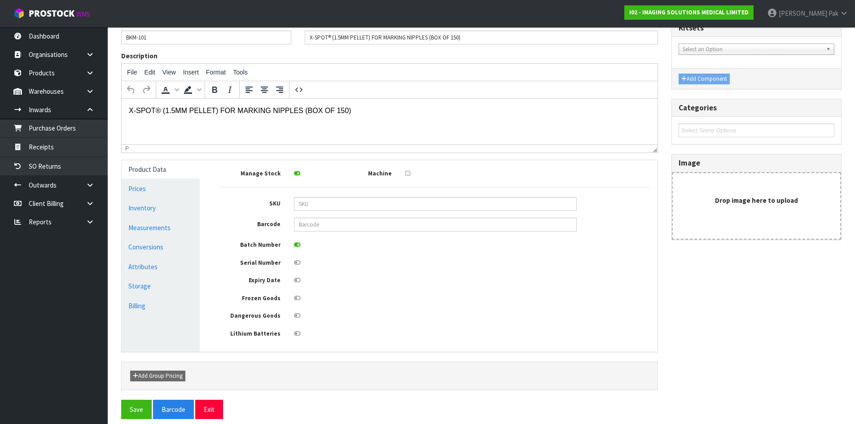
scroll to position [90, 0]
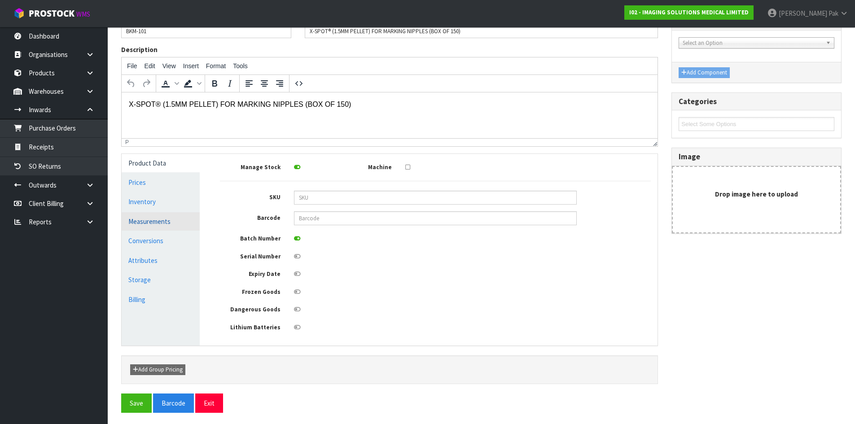
click at [173, 224] on link "Measurements" at bounding box center [161, 221] width 78 height 18
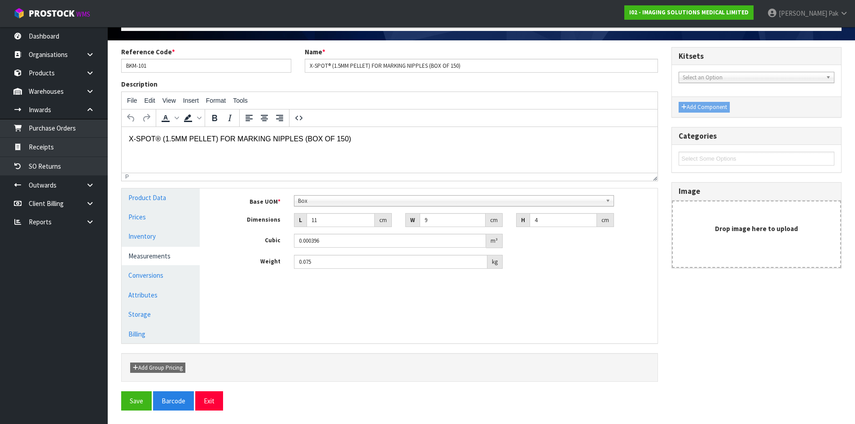
scroll to position [55, 0]
click at [155, 238] on link "Inventory" at bounding box center [161, 236] width 78 height 18
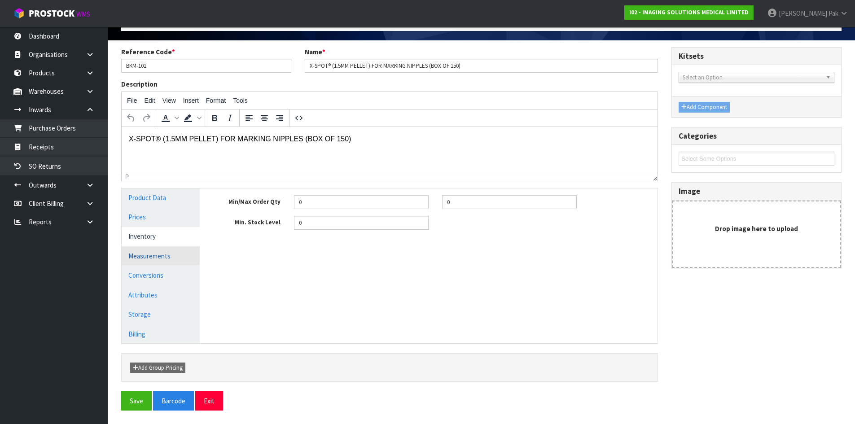
click at [151, 253] on link "Measurements" at bounding box center [161, 256] width 78 height 18
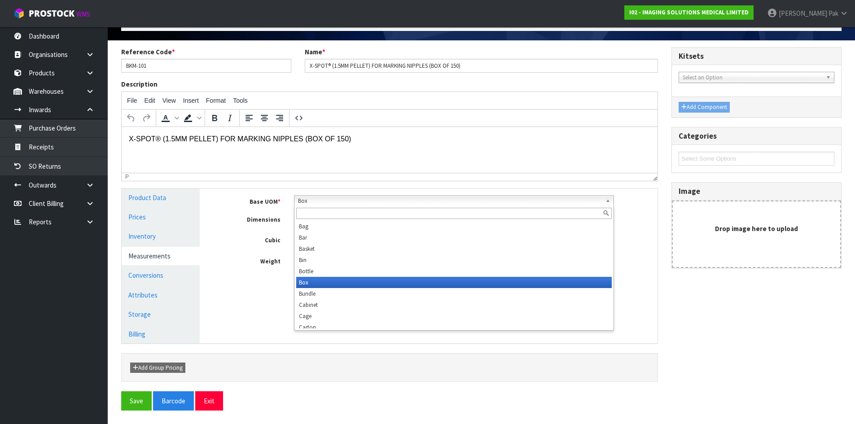
click at [347, 202] on span "Box" at bounding box center [450, 201] width 304 height 11
click at [335, 215] on input "text" at bounding box center [454, 213] width 316 height 11
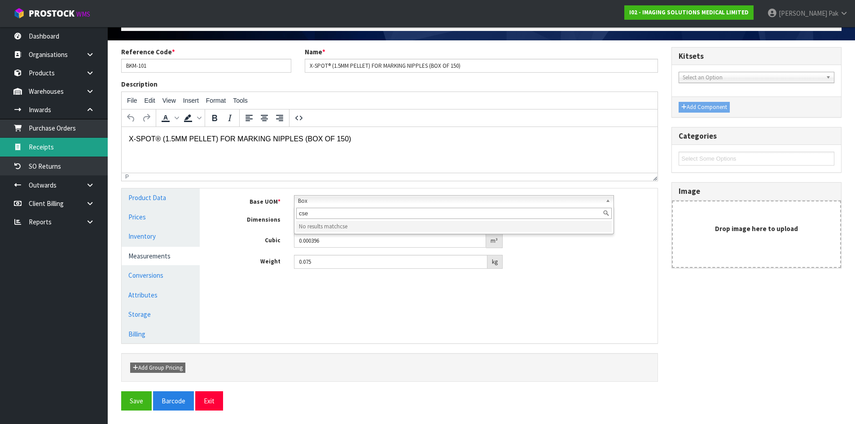
type input "cse"
click at [72, 149] on link "Receipts" at bounding box center [54, 147] width 108 height 18
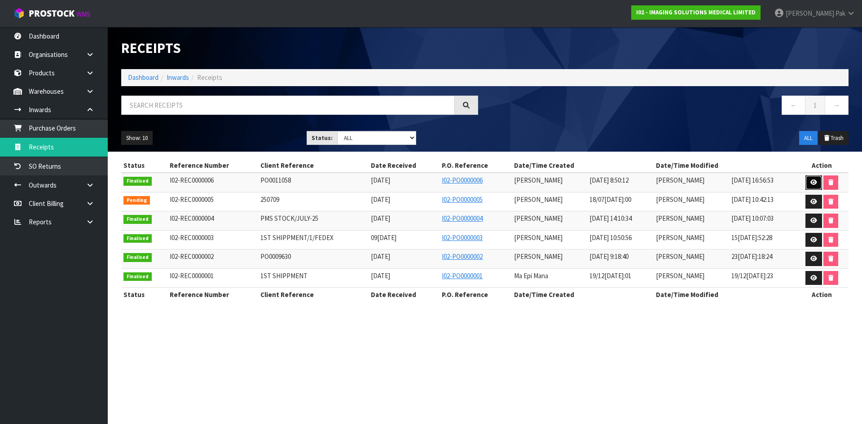
click at [813, 180] on icon at bounding box center [813, 183] width 7 height 6
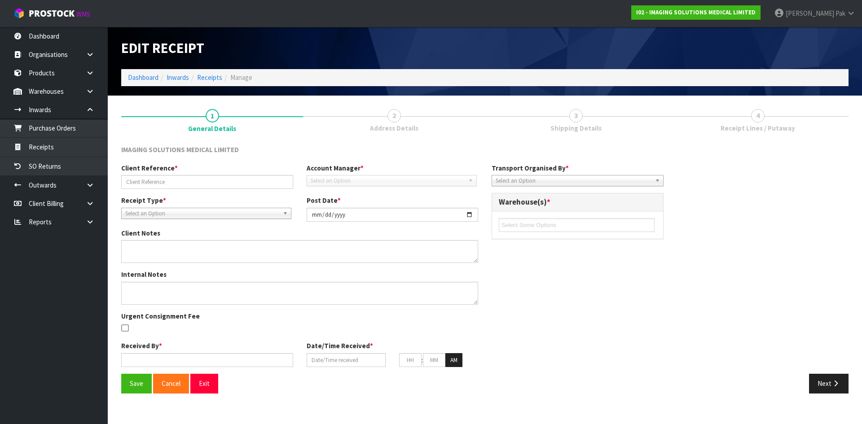
click at [387, 119] on link "2 Address Details" at bounding box center [394, 119] width 182 height 35
type input "PO0011058"
type input "[DATE]"
type input "[PERSON_NAME]"
type input "[DATE]"
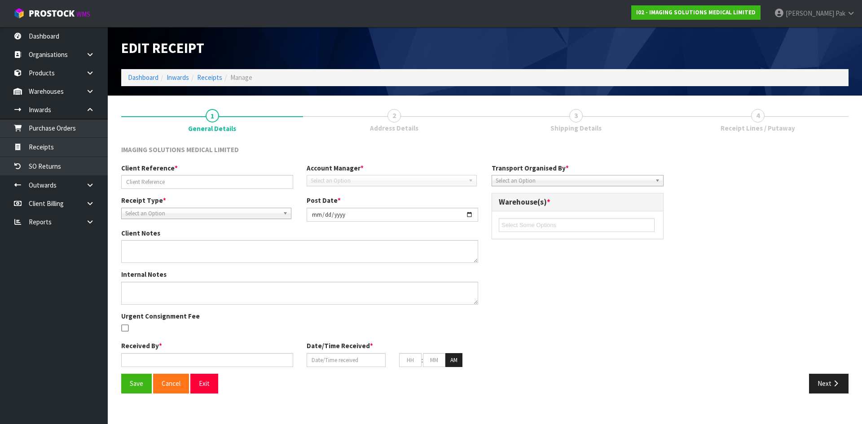
type input "08"
type input "50"
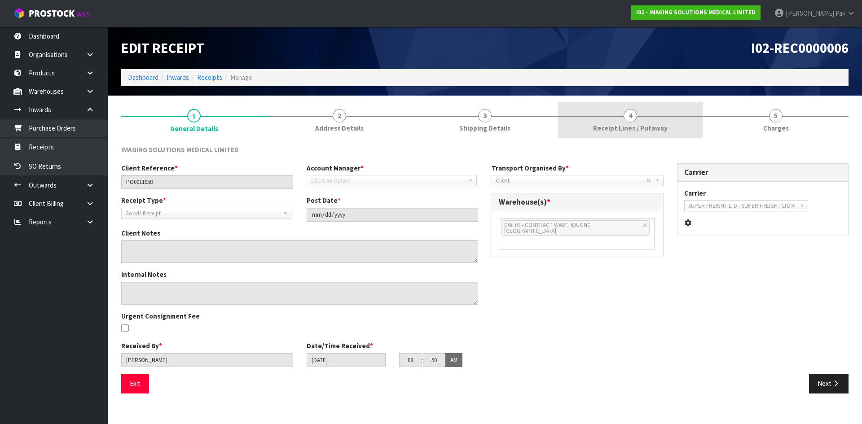
click at [610, 135] on link "4 Receipt Lines / Putaway" at bounding box center [629, 119] width 145 height 35
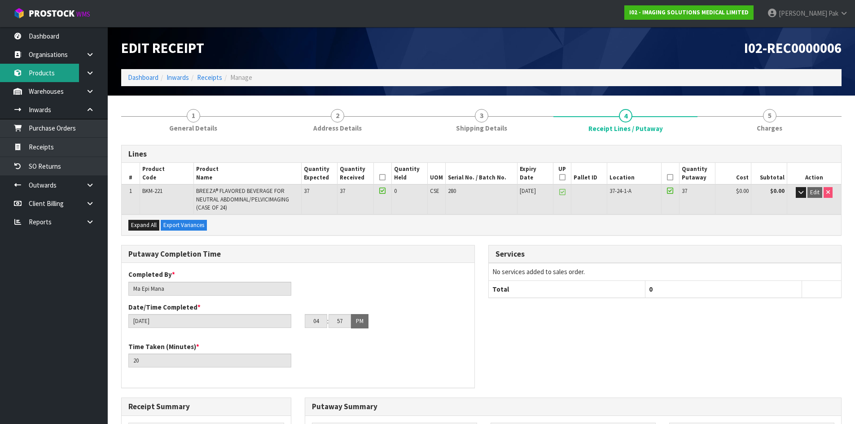
click at [53, 74] on link "Products" at bounding box center [54, 73] width 108 height 18
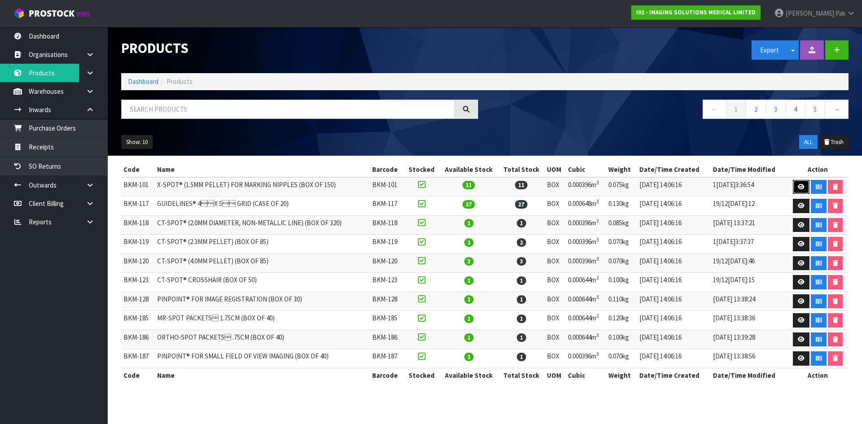
click at [802, 182] on link at bounding box center [801, 187] width 17 height 14
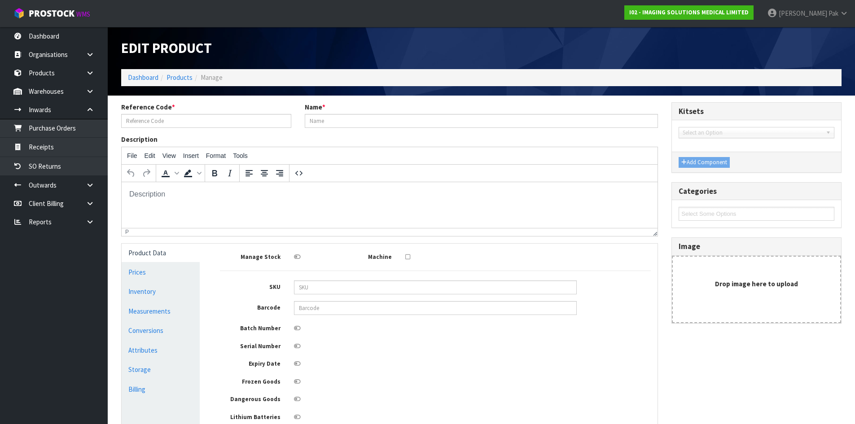
type input "BKM-101"
type input "X-SPOT® (1.5MM PELLET) FOR MARKING NIPPLES (BOX OF 150)"
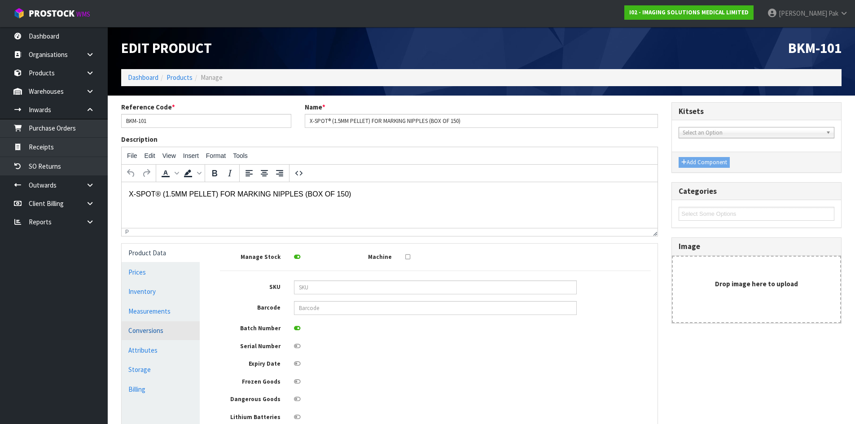
click at [154, 323] on link "Conversions" at bounding box center [161, 330] width 78 height 18
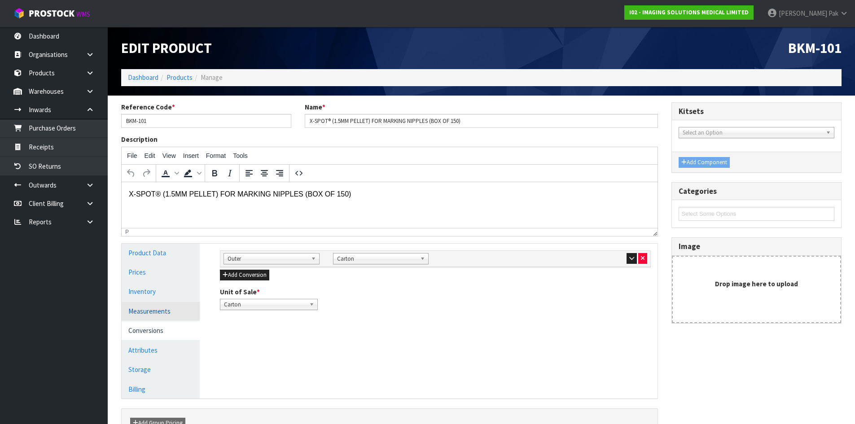
click at [151, 313] on link "Measurements" at bounding box center [161, 311] width 78 height 18
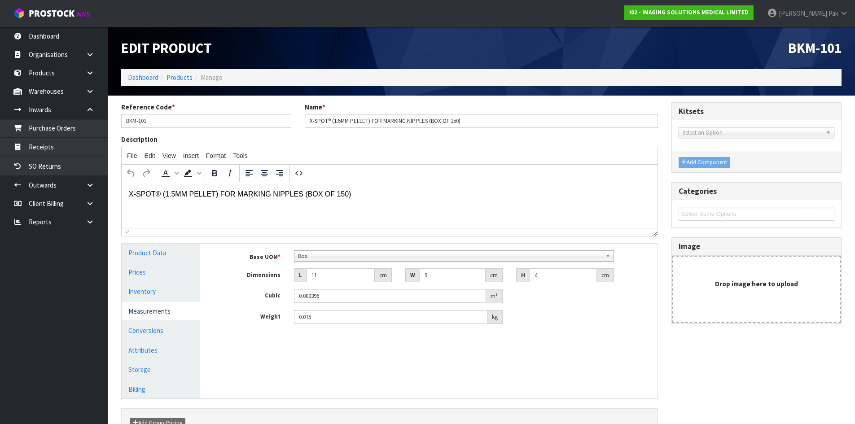
click at [398, 253] on span "Box" at bounding box center [450, 256] width 304 height 11
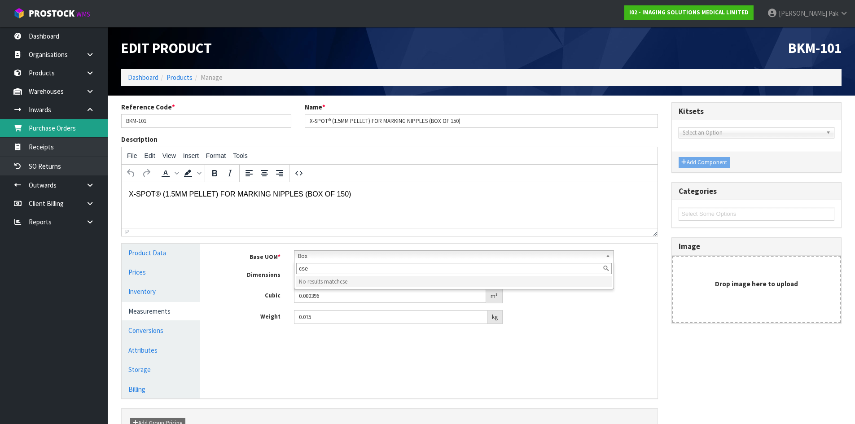
type input "cse"
click at [46, 125] on link "Purchase Orders" at bounding box center [54, 128] width 108 height 18
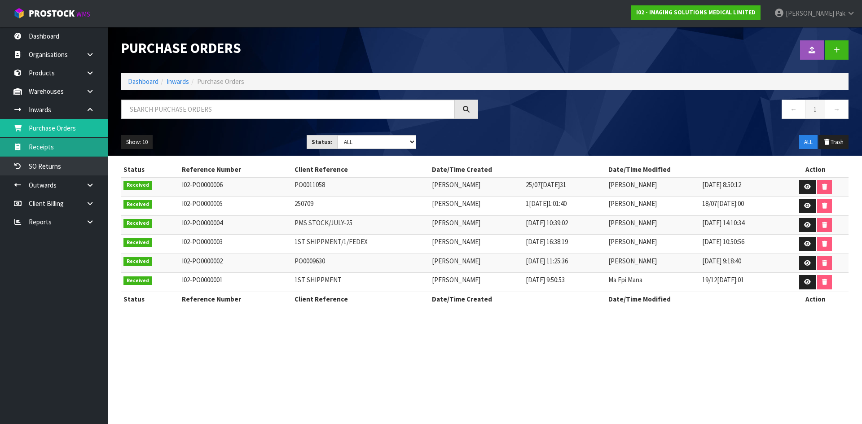
click at [51, 141] on link "Receipts" at bounding box center [54, 147] width 108 height 18
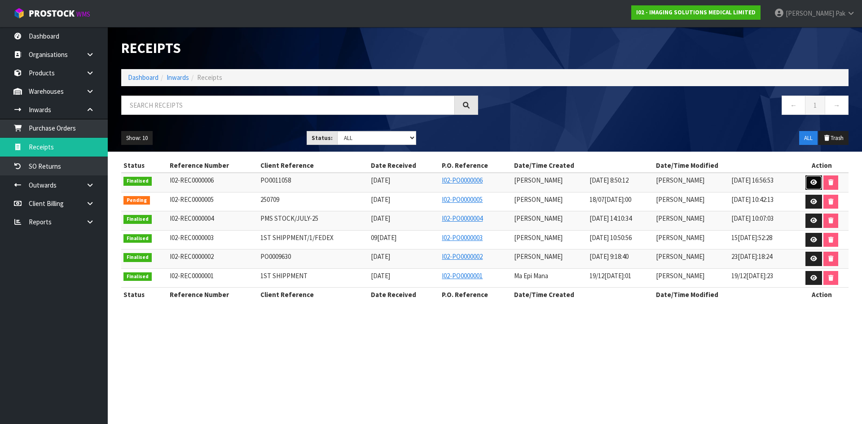
click at [817, 182] on link at bounding box center [813, 183] width 17 height 14
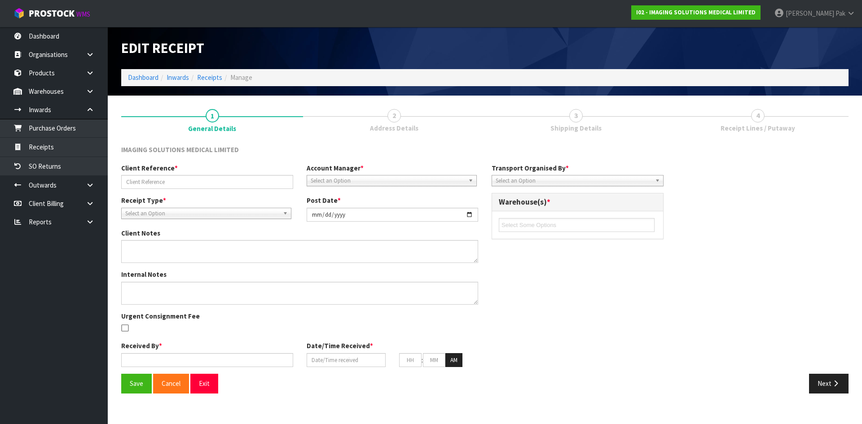
type input "PO0011058"
type input "[DATE]"
type input "[PERSON_NAME]"
type input "[DATE]"
type input "08"
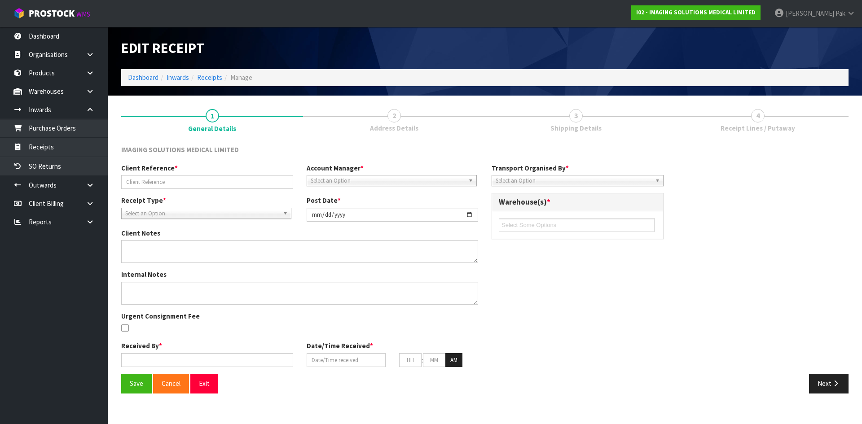
type input "50"
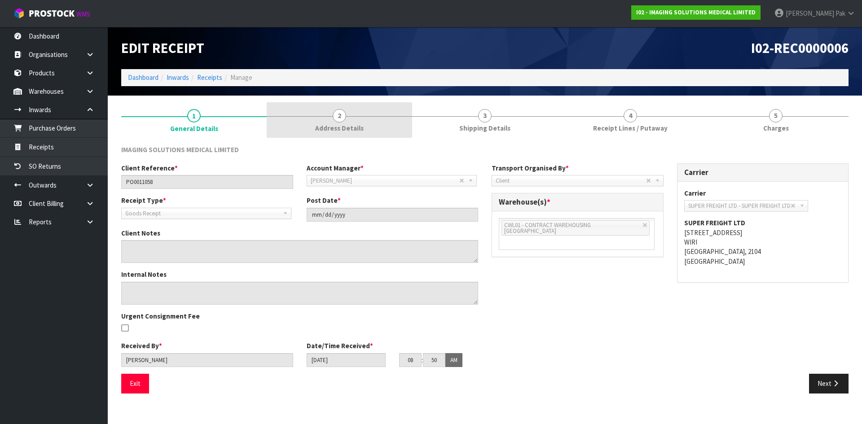
click at [360, 119] on link "2 Address Details" at bounding box center [339, 119] width 145 height 35
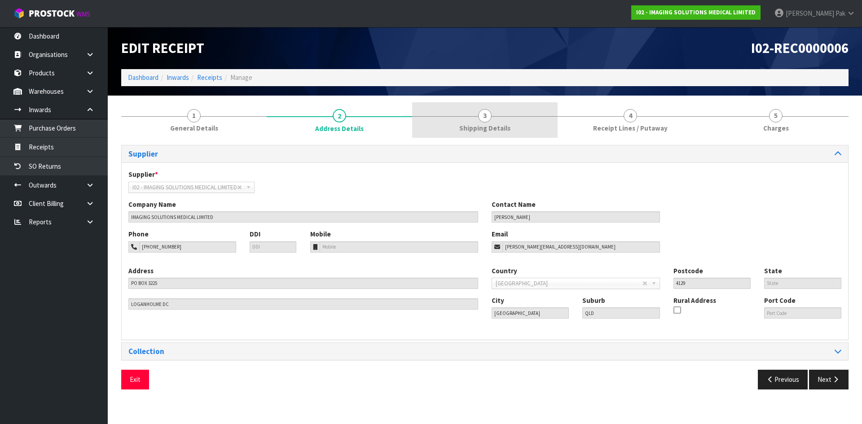
click at [471, 125] on span "Shipping Details" at bounding box center [484, 127] width 51 height 9
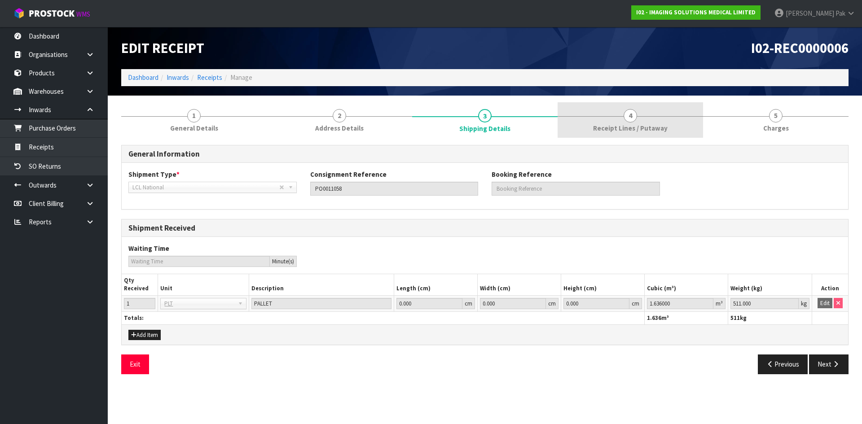
click at [636, 119] on link "4 Receipt Lines / Putaway" at bounding box center [629, 119] width 145 height 35
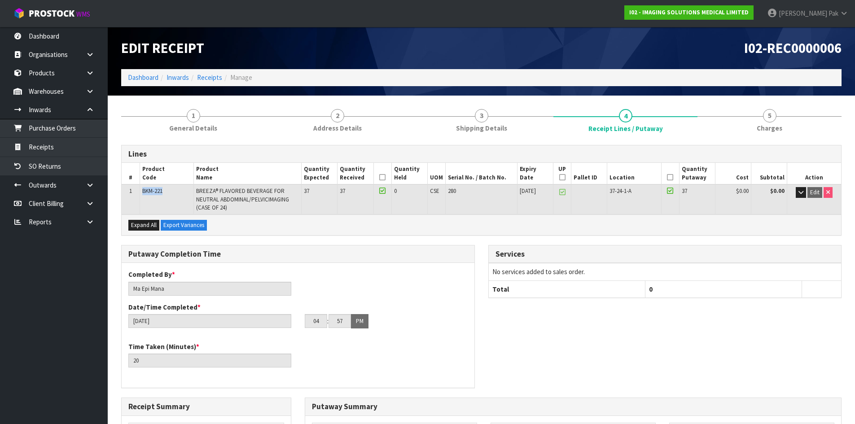
drag, startPoint x: 167, startPoint y: 191, endPoint x: 133, endPoint y: 200, distance: 35.8
click at [135, 191] on tr "1 BKM-221 BREEZA® FLAVORED BEVERAGE FOR NEUTRAL ABDOMINAL/PELVICIMAGING (CASE O…" at bounding box center [482, 199] width 720 height 30
copy tr "BKM-221"
click at [54, 76] on link "Products" at bounding box center [54, 73] width 108 height 18
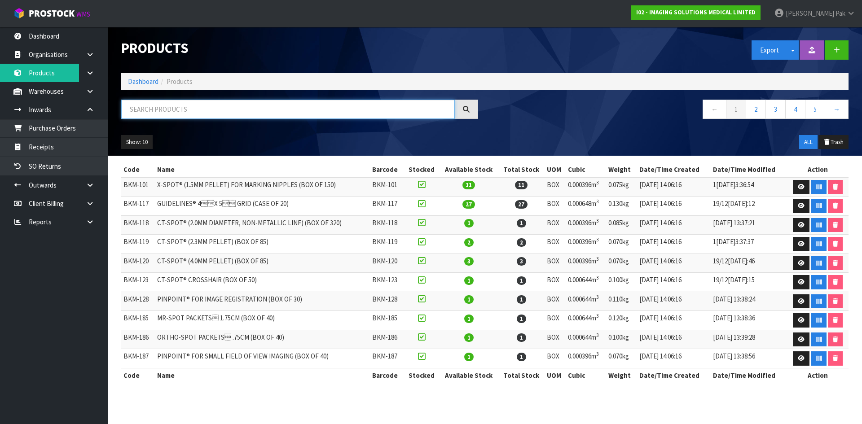
click at [261, 110] on input "text" at bounding box center [288, 109] width 334 height 19
paste input "BKM-221"
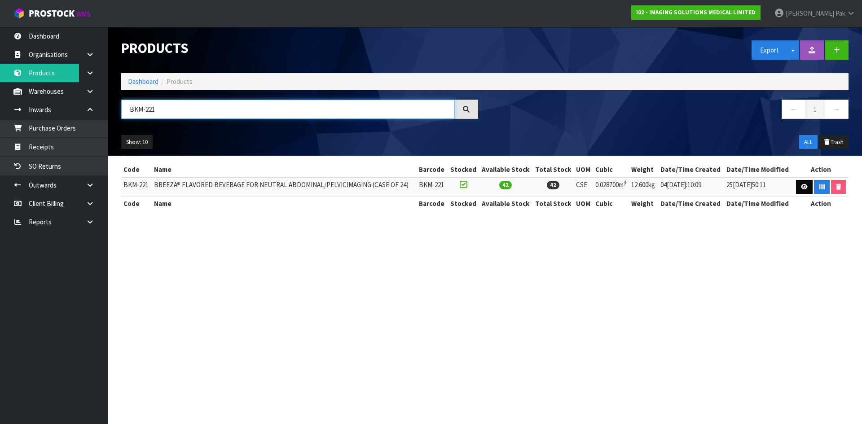
type input "BKM-221"
click at [803, 184] on icon at bounding box center [804, 187] width 7 height 6
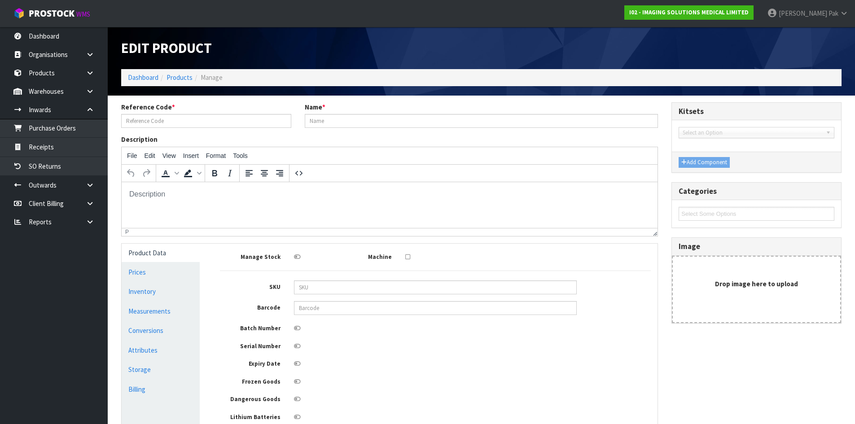
type input "BKM-221"
type input "BREEZA® FLAVORED BEVERAGE FOR NEUTRAL ABDOMINAL/PELVICIMAGING (CASE OF 24)"
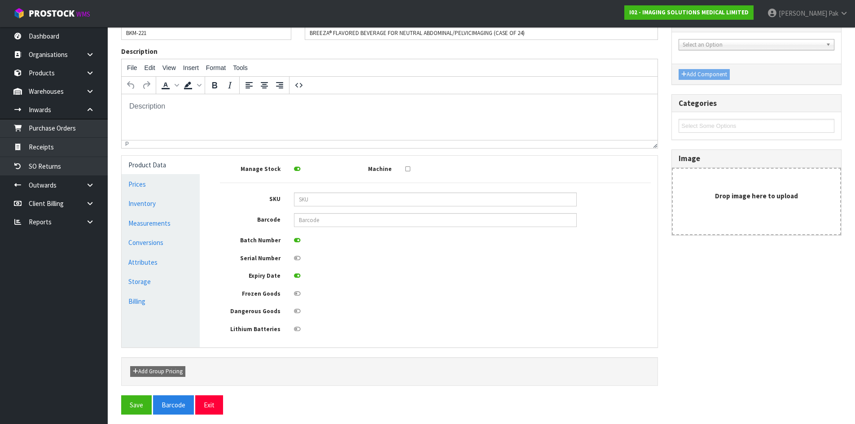
scroll to position [92, 0]
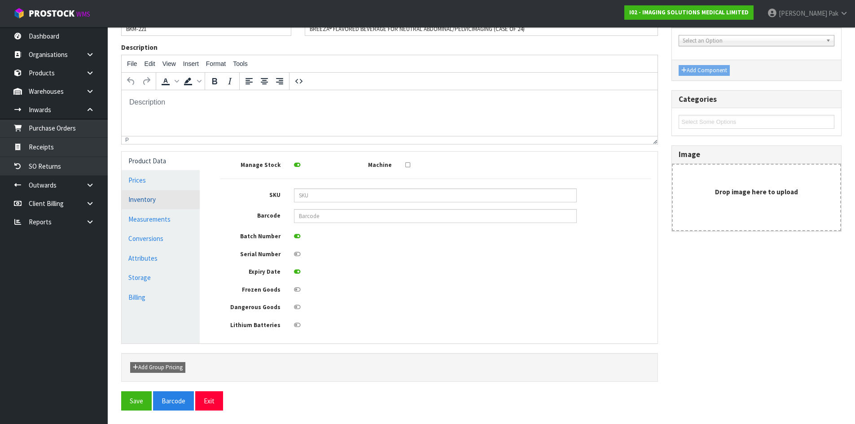
click at [150, 200] on link "Inventory" at bounding box center [161, 199] width 78 height 18
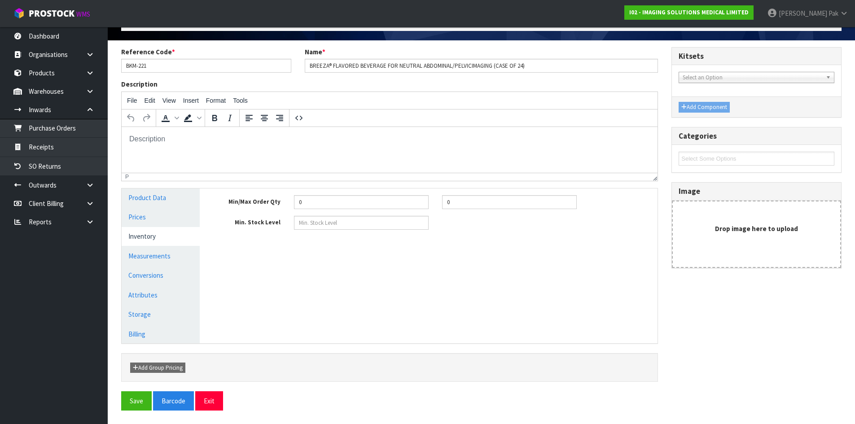
scroll to position [55, 0]
click at [158, 254] on link "Measurements" at bounding box center [161, 256] width 78 height 18
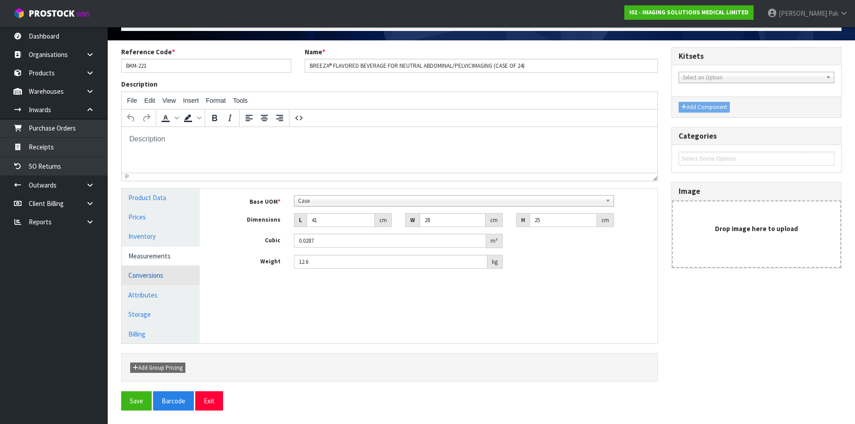
click at [164, 275] on link "Conversions" at bounding box center [161, 275] width 78 height 18
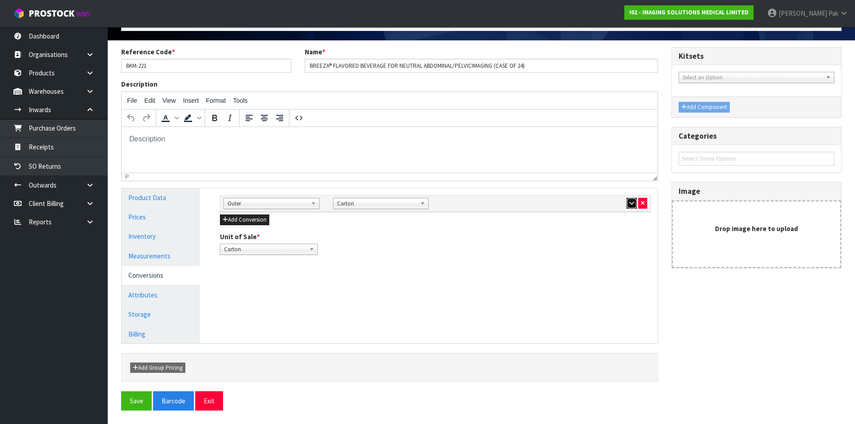
click at [630, 202] on icon "button" at bounding box center [631, 203] width 5 height 6
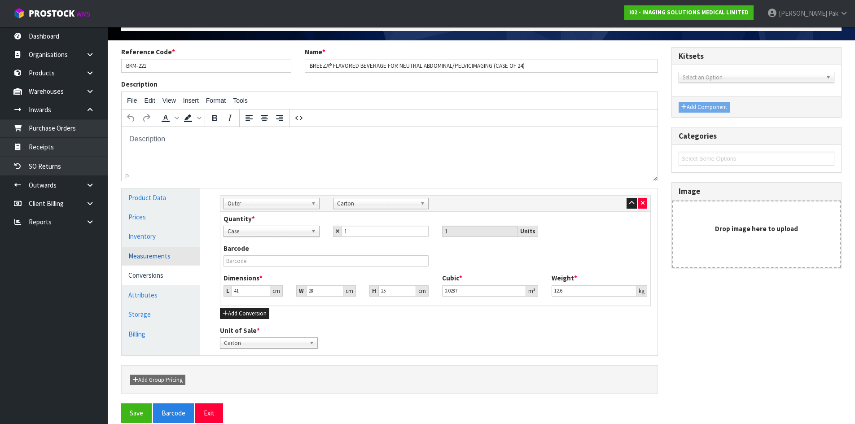
click at [166, 260] on link "Measurements" at bounding box center [161, 256] width 78 height 18
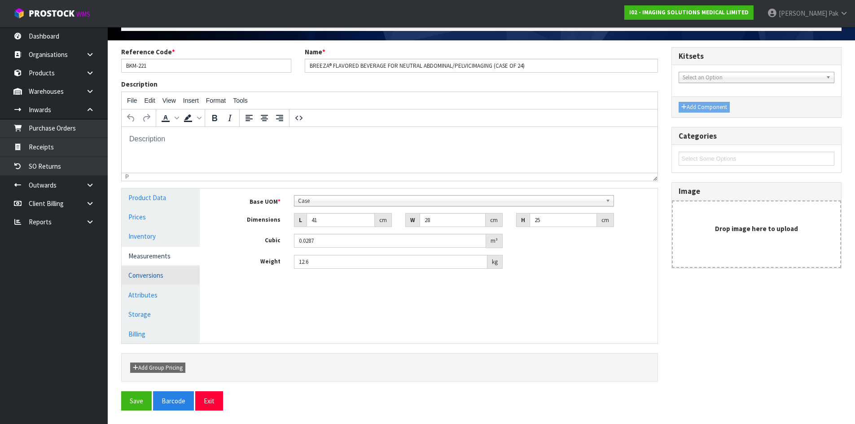
click at [158, 277] on link "Conversions" at bounding box center [161, 275] width 78 height 18
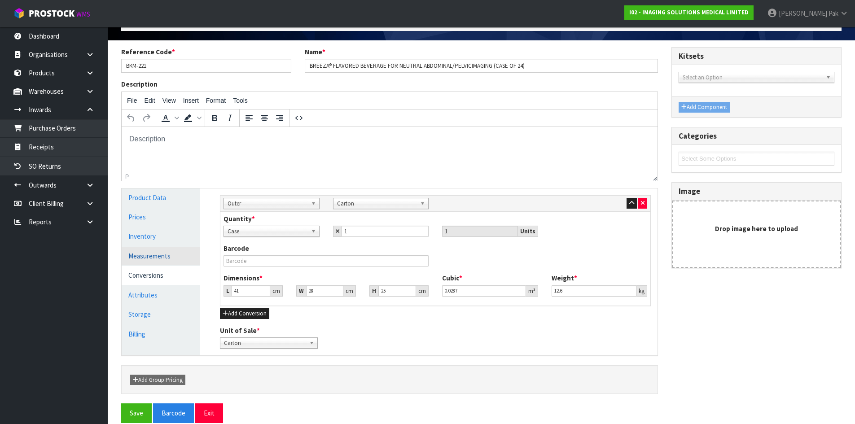
click at [158, 263] on link "Measurements" at bounding box center [161, 256] width 78 height 18
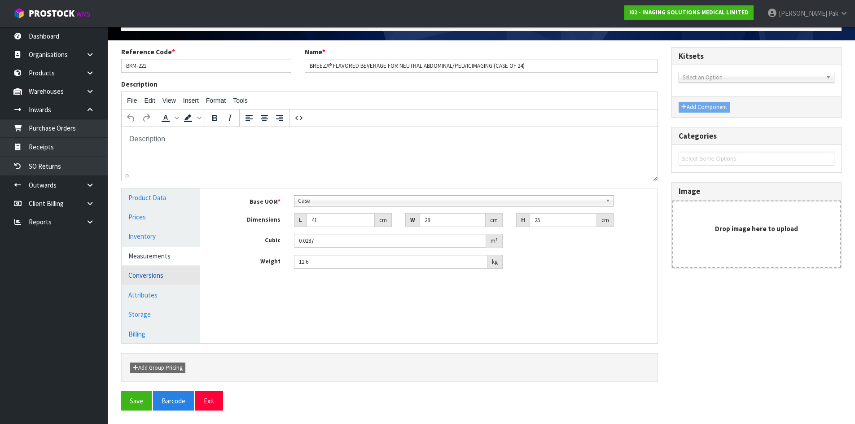
click at [160, 279] on link "Conversions" at bounding box center [161, 275] width 78 height 18
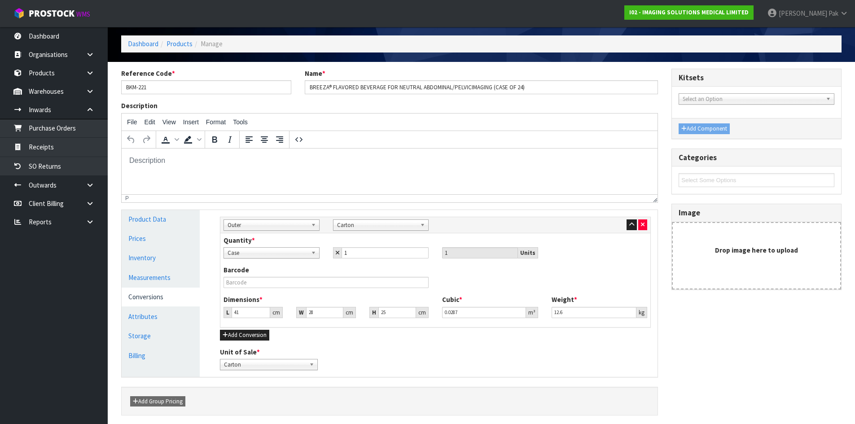
scroll to position [0, 0]
